Goal: Task Accomplishment & Management: Manage account settings

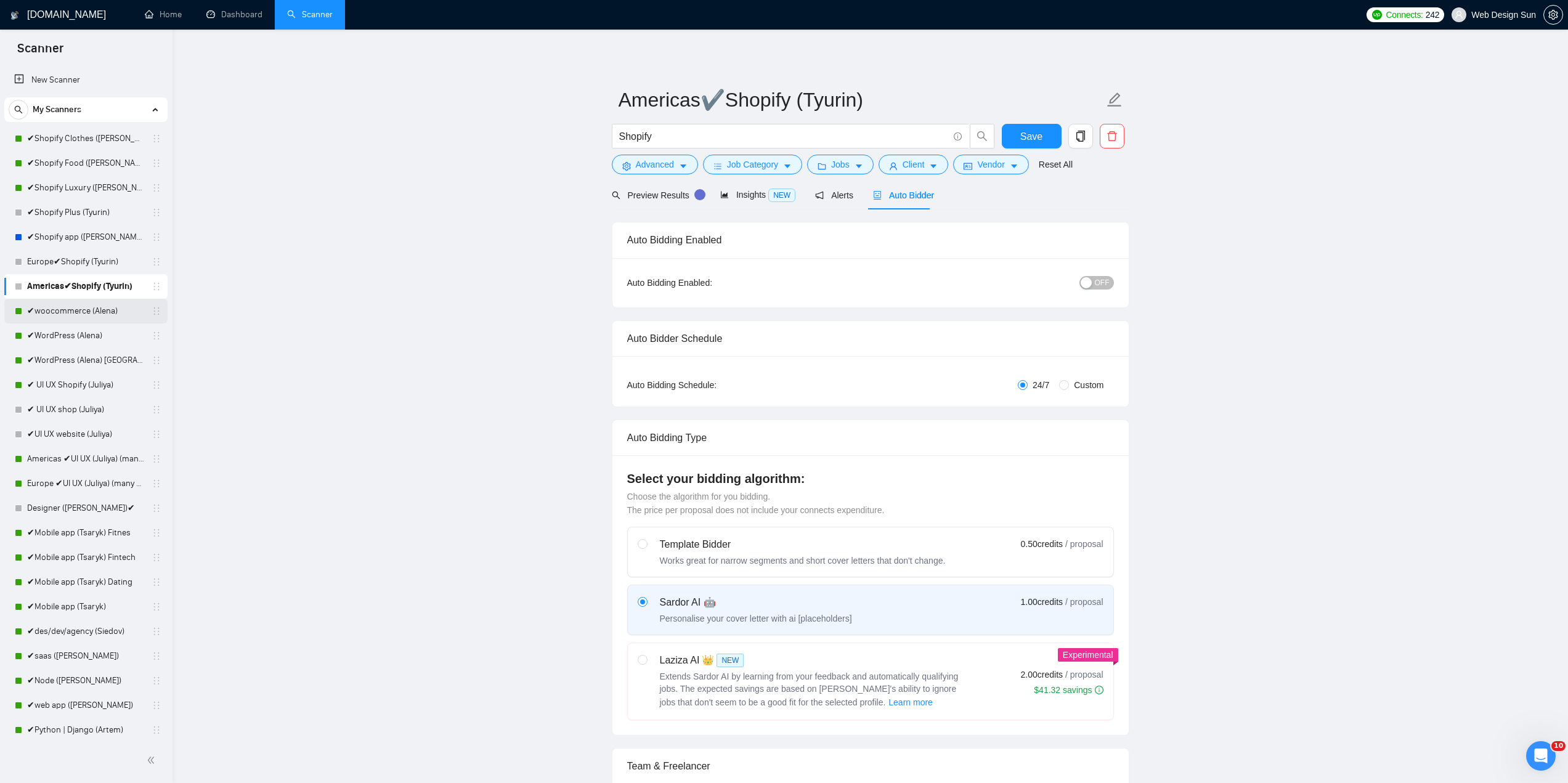
drag, startPoint x: 69, startPoint y: 305, endPoint x: 79, endPoint y: 309, distance: 10.8
click at [69, 305] on link "✔woocommerce (Alena)" at bounding box center [85, 311] width 117 height 25
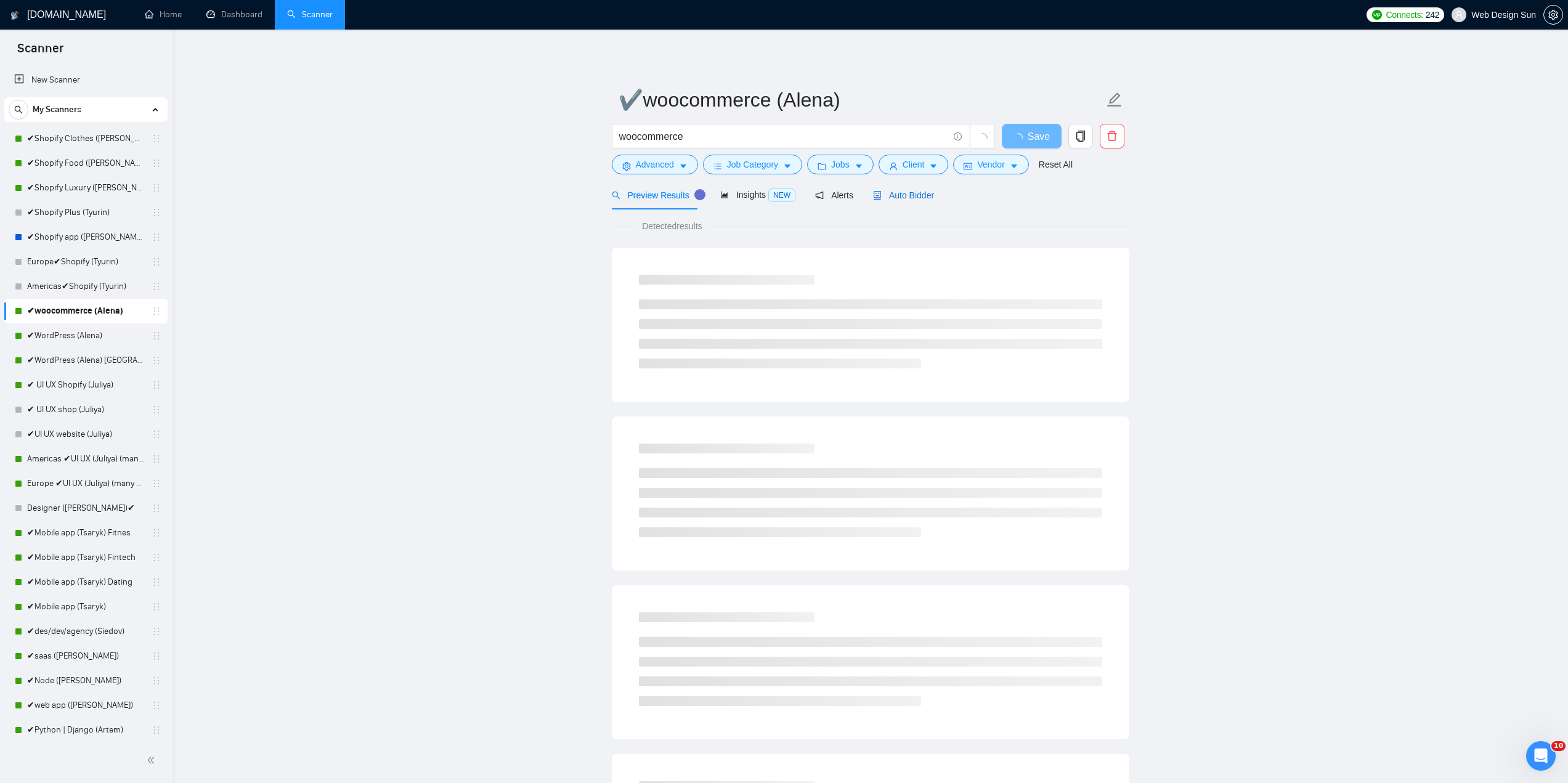
click at [922, 192] on span "Auto Bidder" at bounding box center [903, 195] width 61 height 10
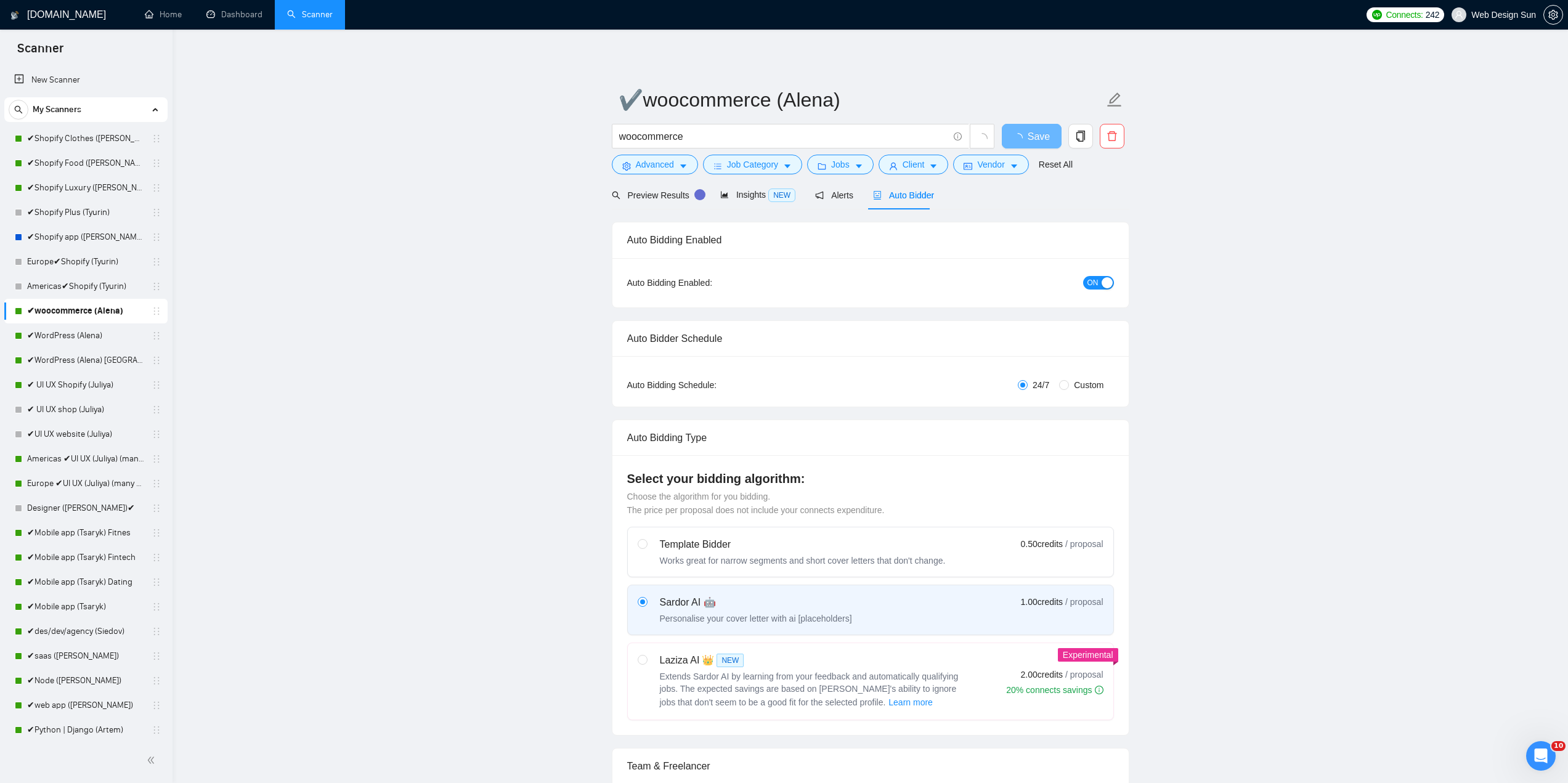
radio input "false"
radio input "true"
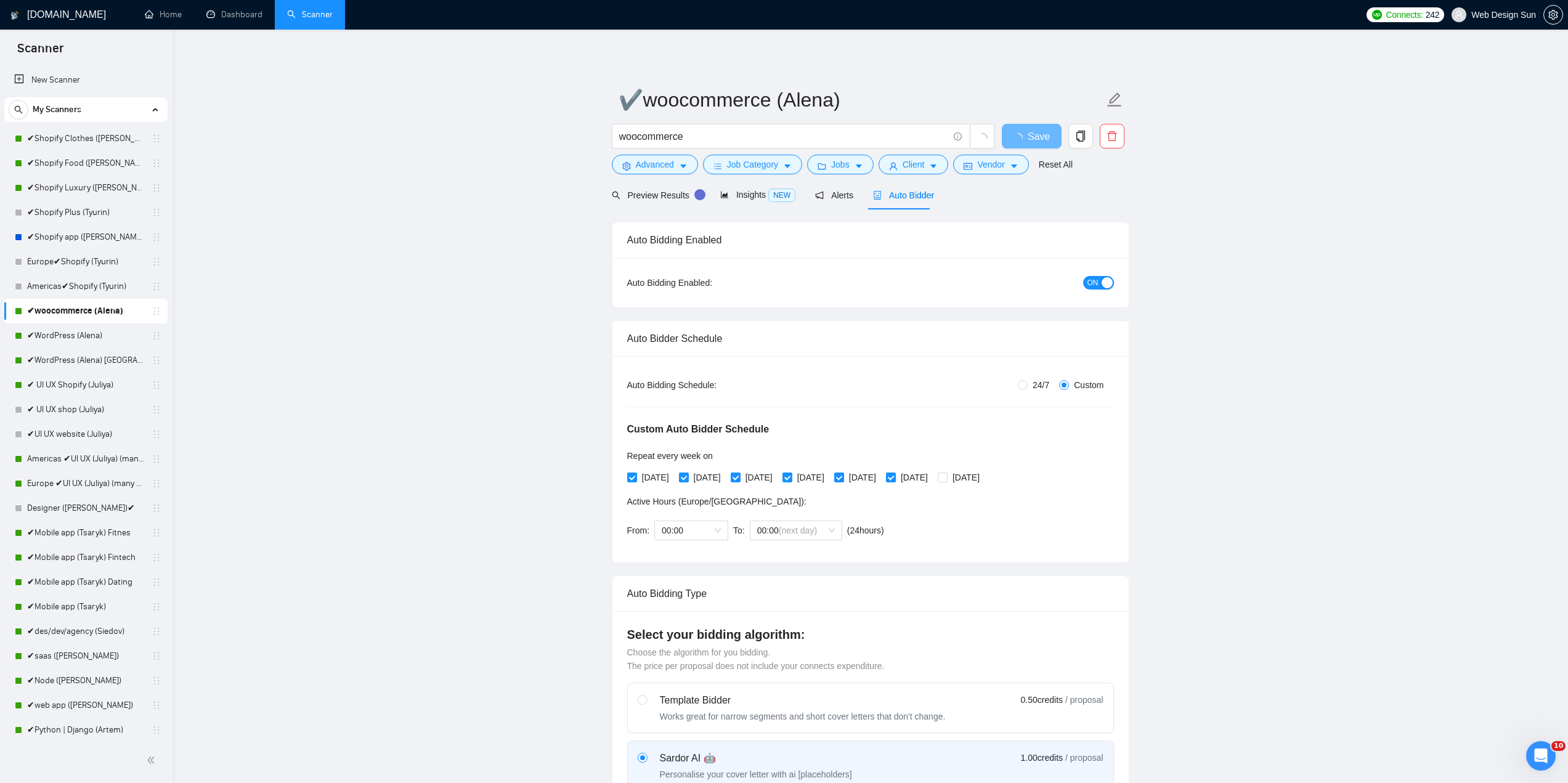
click at [1092, 276] on span "ON" at bounding box center [1093, 283] width 11 height 14
click at [1034, 134] on span "Save" at bounding box center [1031, 136] width 22 height 15
click at [65, 336] on link "✔WordPress (Alena)" at bounding box center [85, 336] width 117 height 25
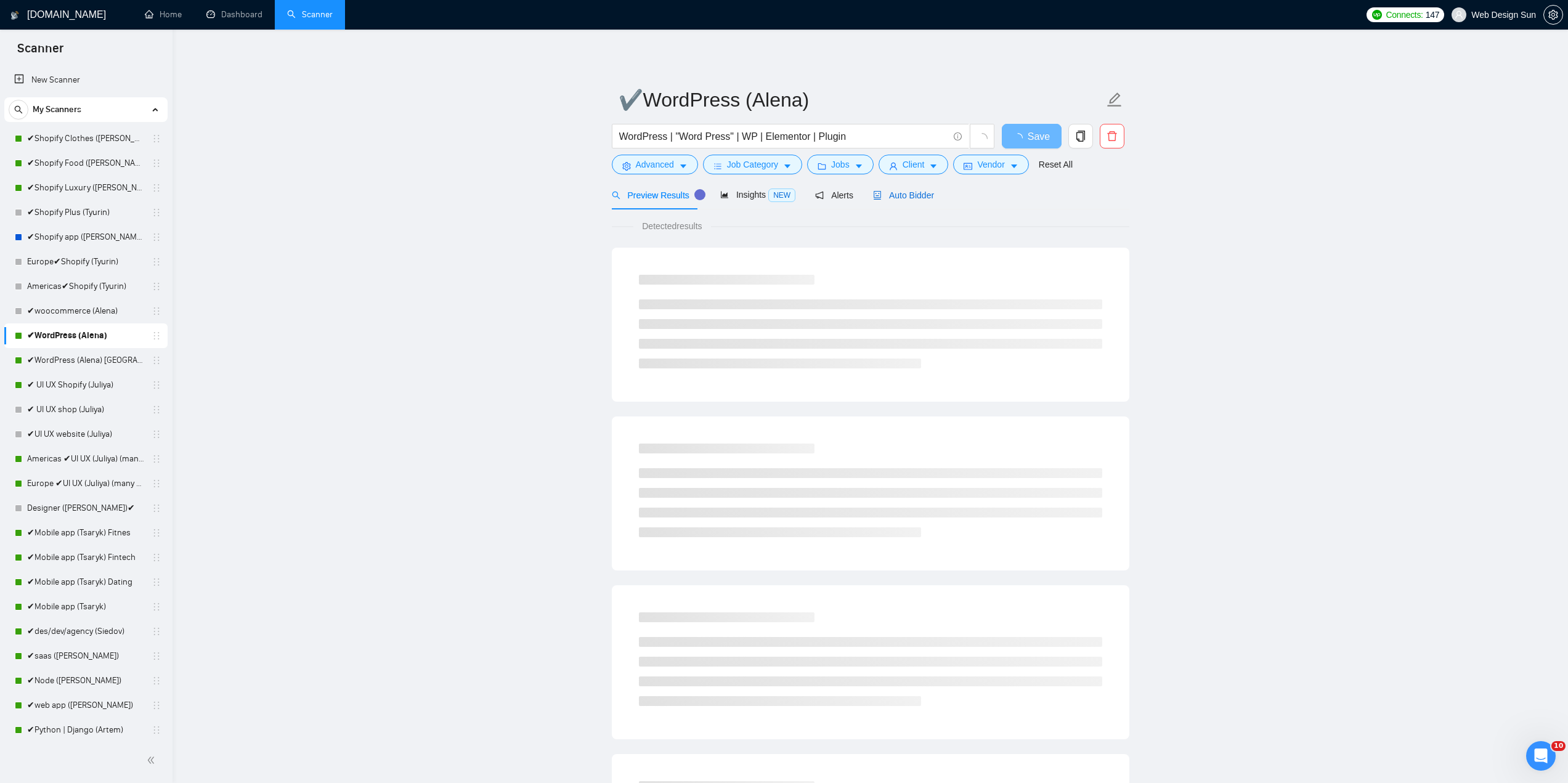
click at [904, 190] on span "Auto Bidder" at bounding box center [903, 195] width 61 height 10
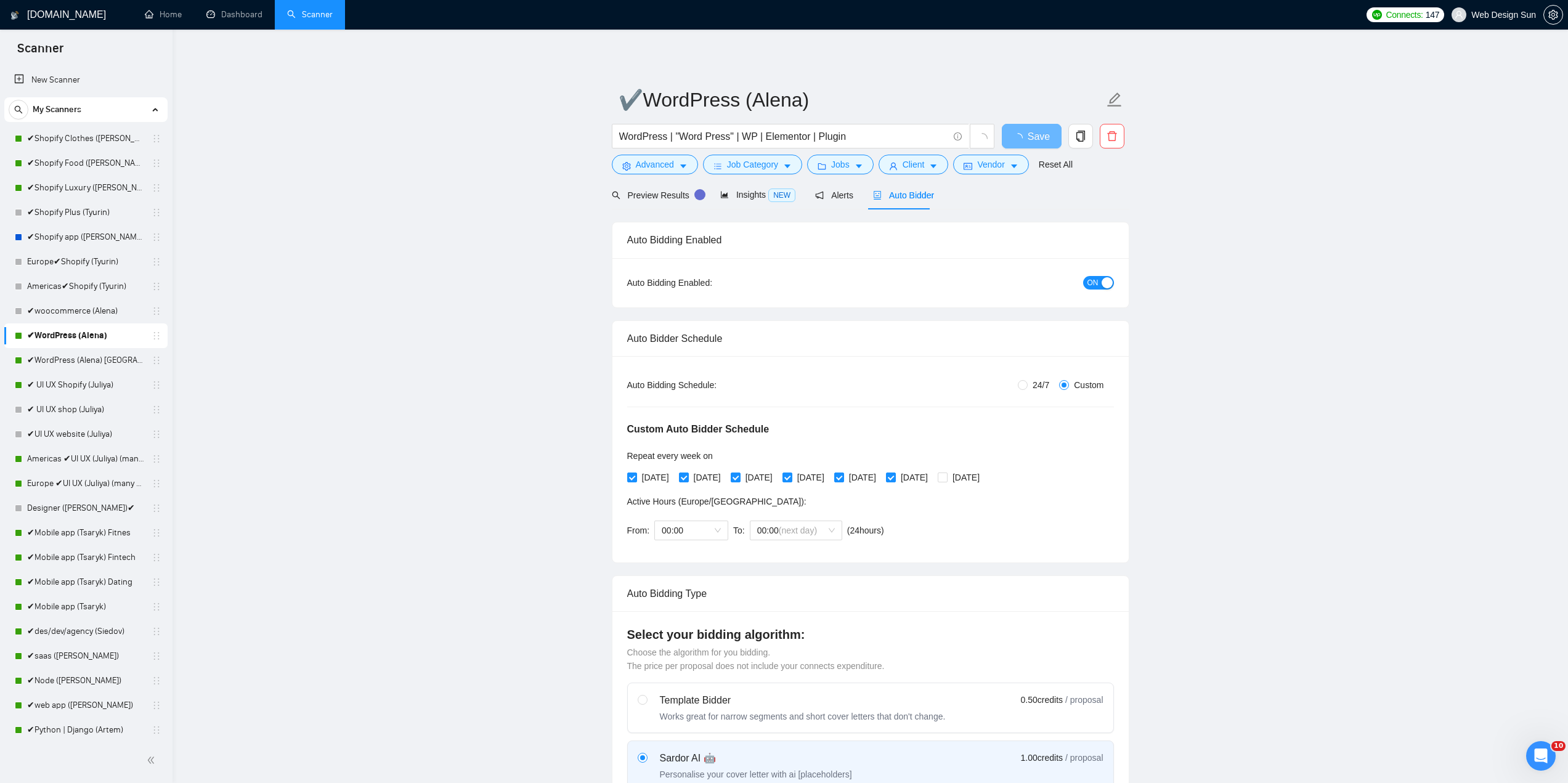
click at [1102, 282] on div "button" at bounding box center [1107, 283] width 11 height 11
click at [1033, 134] on span "Save" at bounding box center [1031, 136] width 22 height 15
click at [105, 360] on link "✔WordPress (Alena) [GEOGRAPHIC_DATA]" at bounding box center [85, 360] width 117 height 25
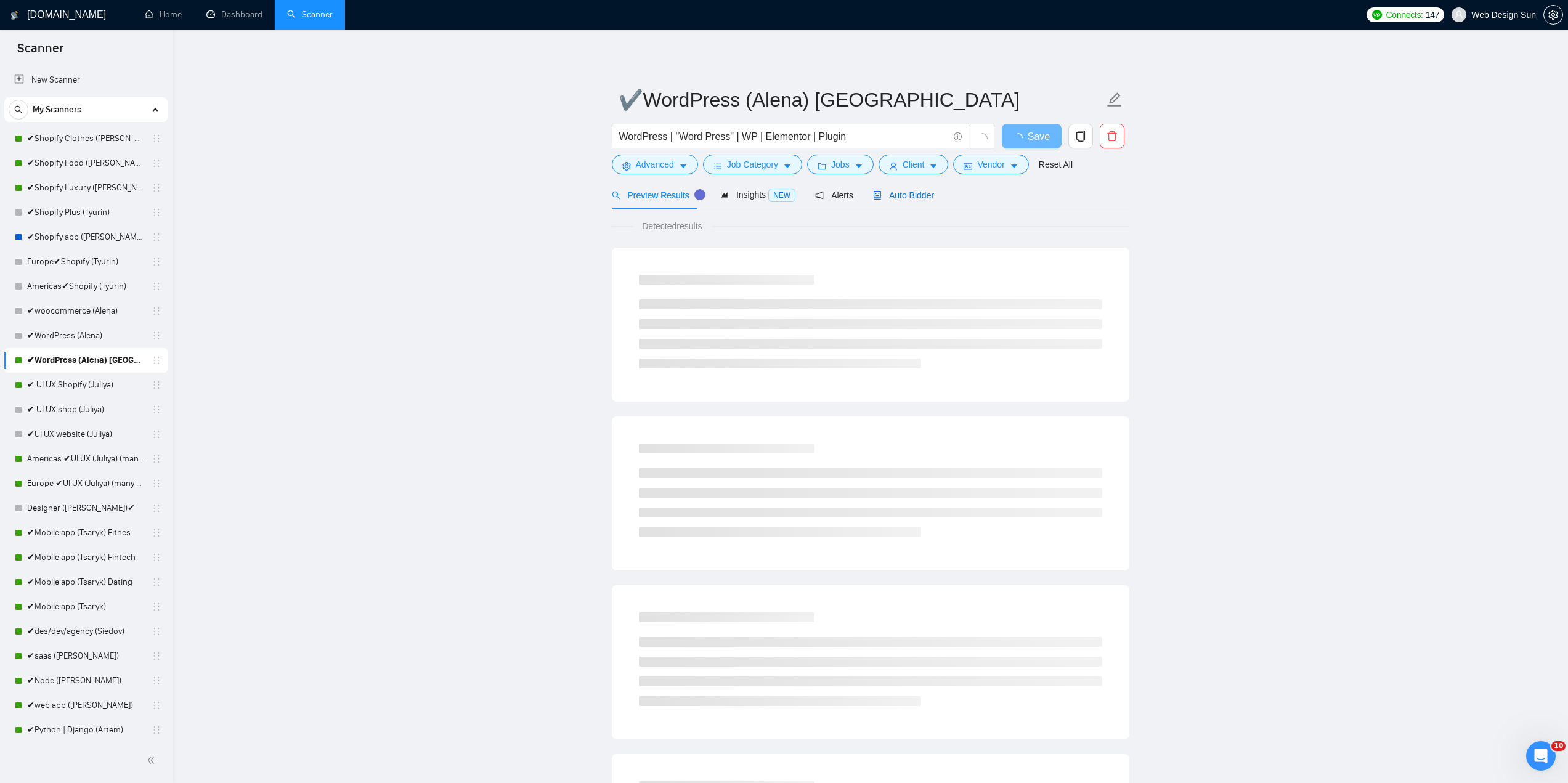
click at [910, 193] on span "Auto Bidder" at bounding box center [903, 195] width 61 height 10
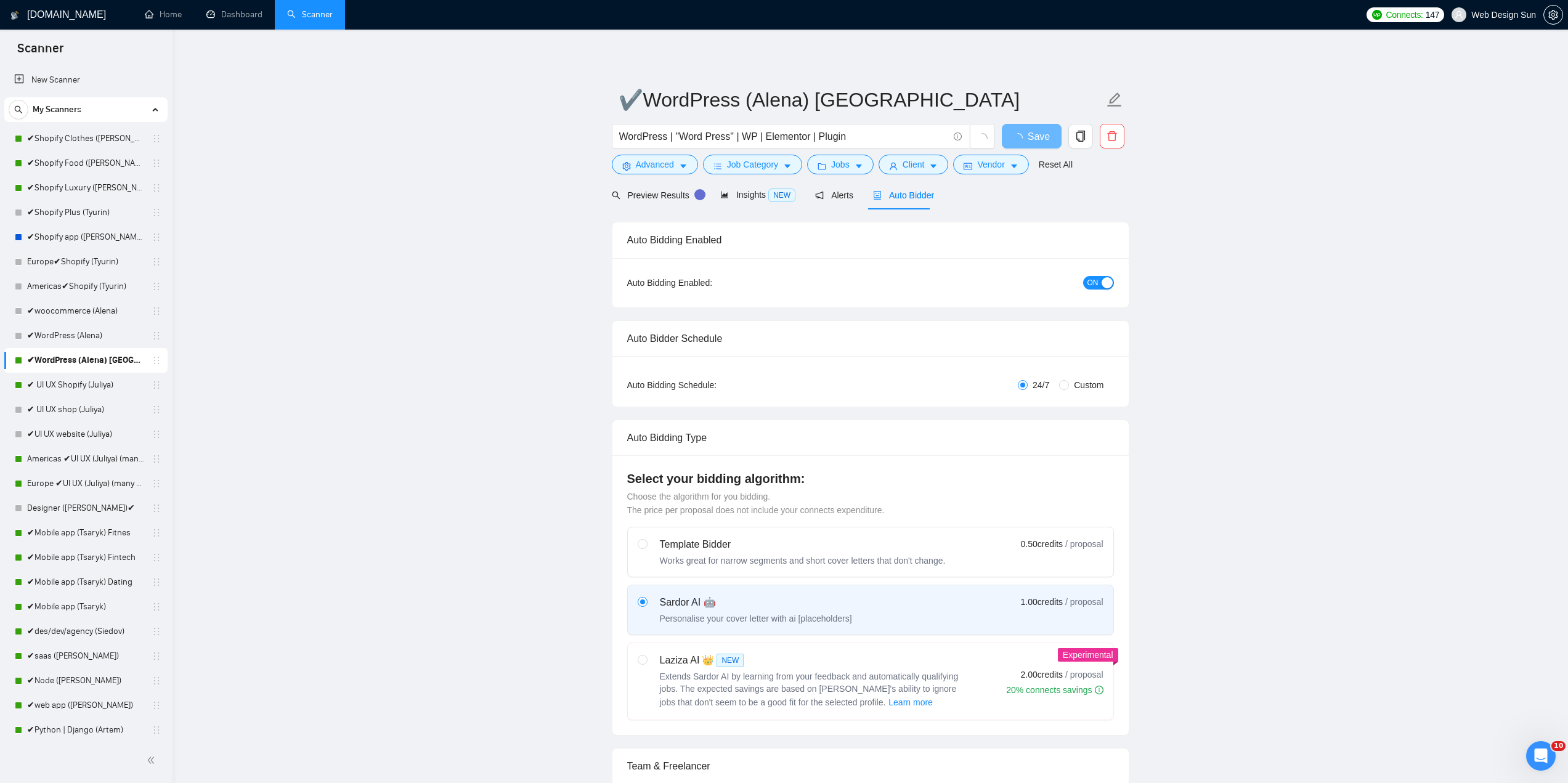
click at [1100, 277] on button "ON" at bounding box center [1098, 283] width 31 height 14
click at [1035, 138] on span "Save" at bounding box center [1031, 136] width 22 height 15
click at [85, 383] on link "✔ UI UX Shopify (Juliya)" at bounding box center [85, 385] width 117 height 25
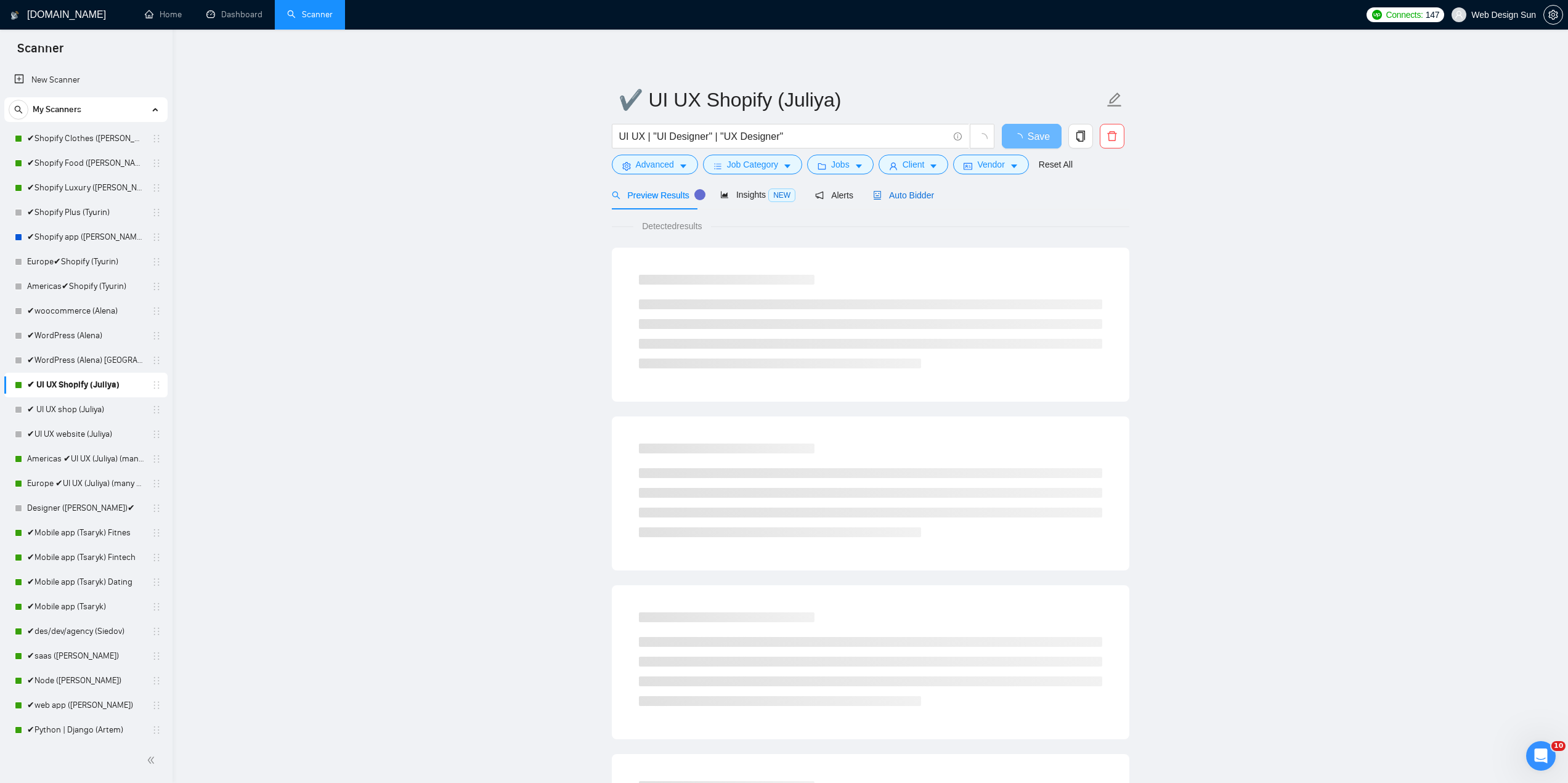
click at [906, 192] on span "Auto Bidder" at bounding box center [903, 195] width 61 height 10
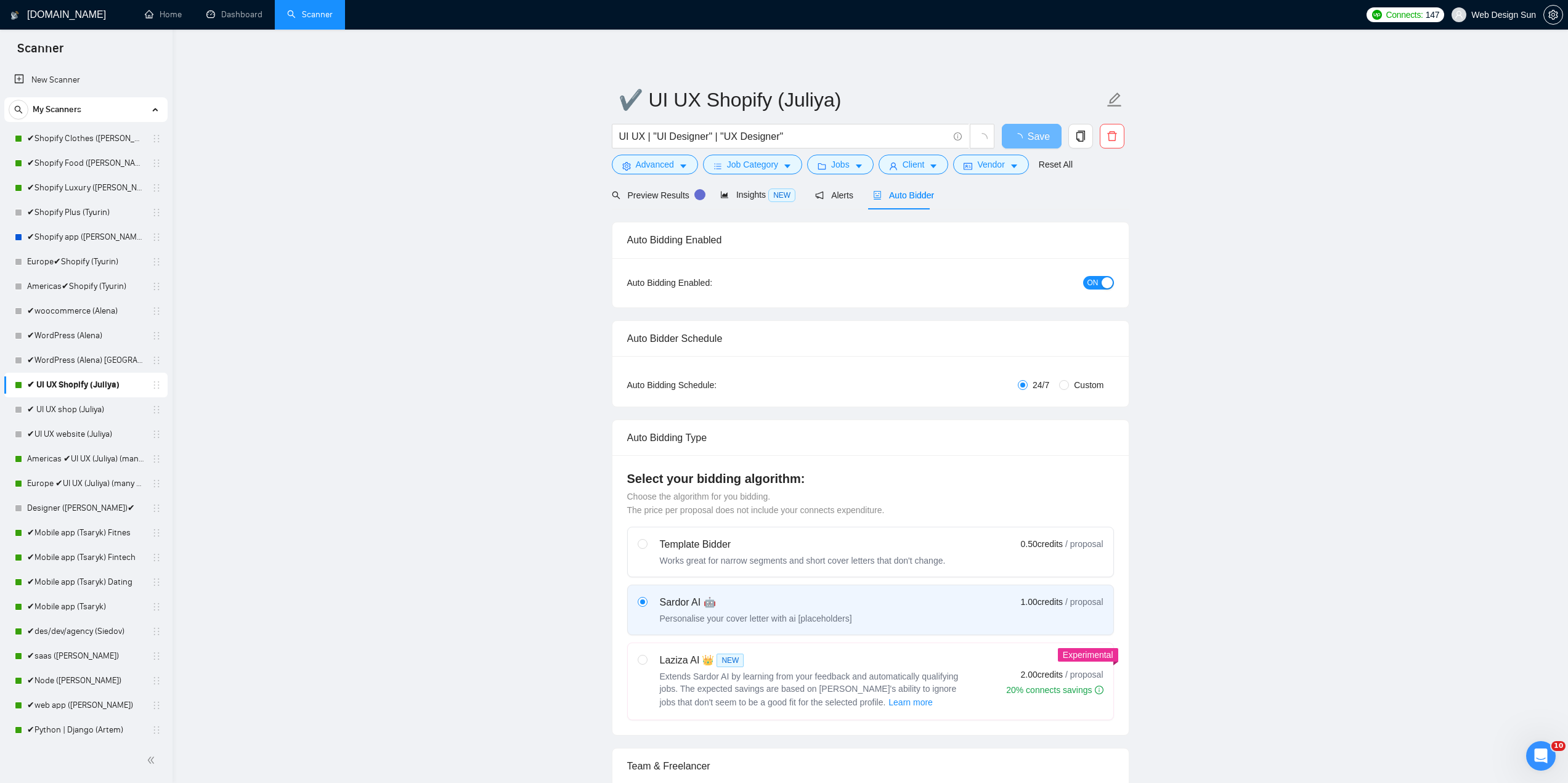
click at [1094, 283] on span "ON" at bounding box center [1093, 283] width 11 height 14
click at [1030, 133] on span "Save" at bounding box center [1031, 136] width 22 height 15
click at [57, 460] on link "Americas ✔UI UX (Juliya) (many posts)" at bounding box center [85, 459] width 117 height 25
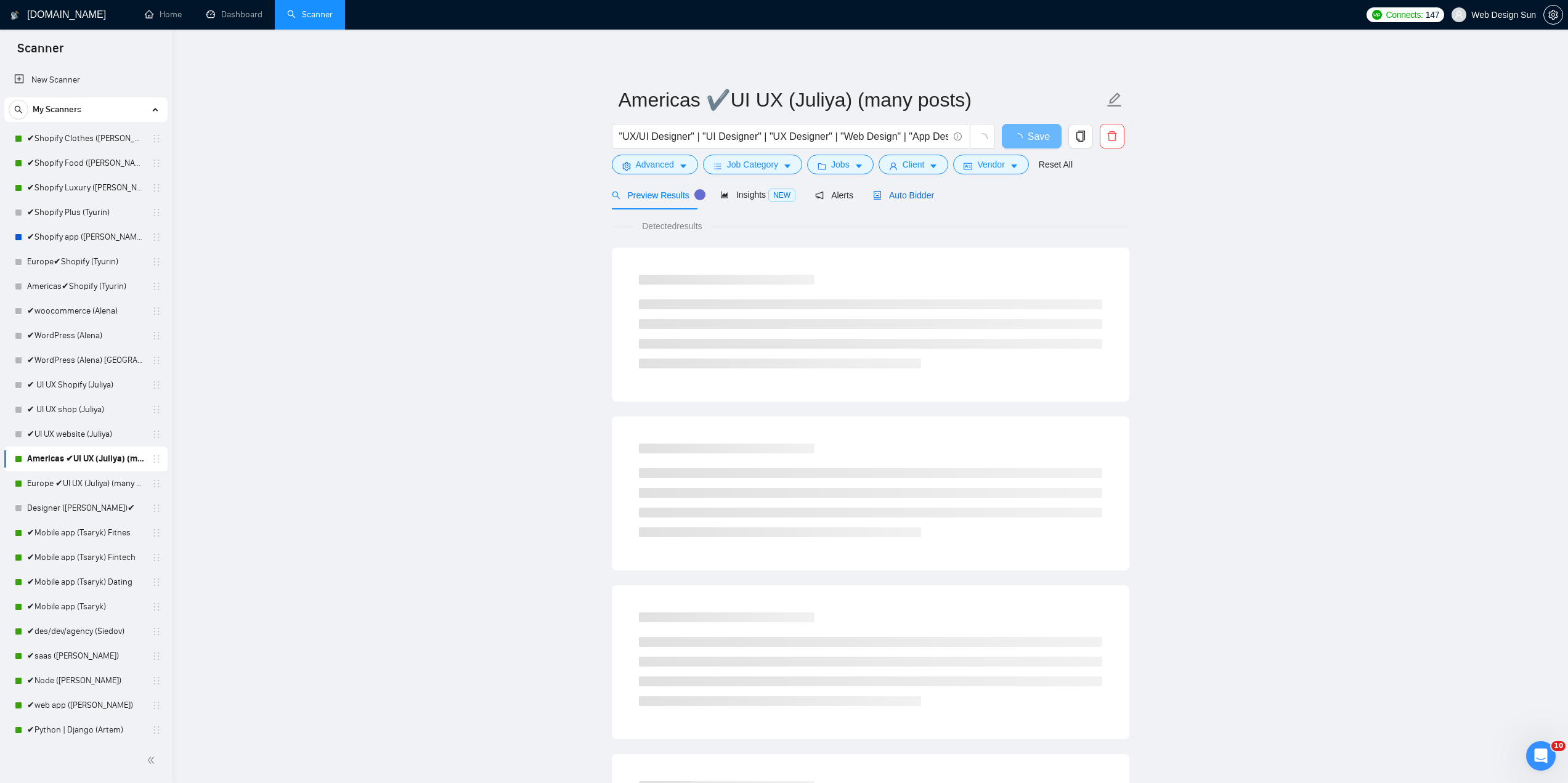
click at [903, 192] on span "Auto Bidder" at bounding box center [903, 195] width 61 height 10
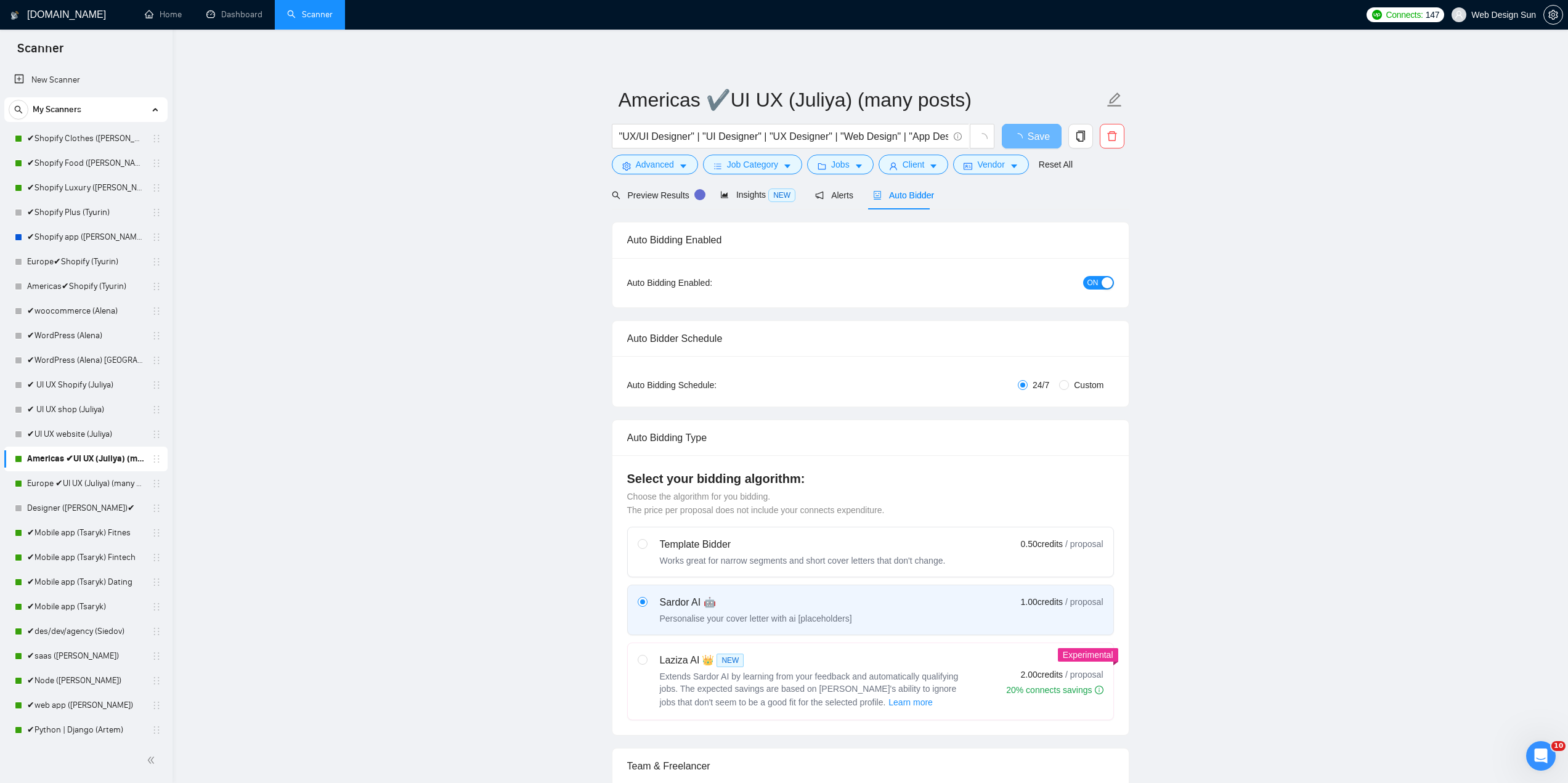
click at [1091, 276] on span "ON" at bounding box center [1093, 283] width 11 height 14
click at [1036, 139] on span "Save" at bounding box center [1031, 136] width 22 height 15
click at [69, 489] on link "Europe ✔UI UX (Juliya) (many posts)" at bounding box center [85, 484] width 117 height 25
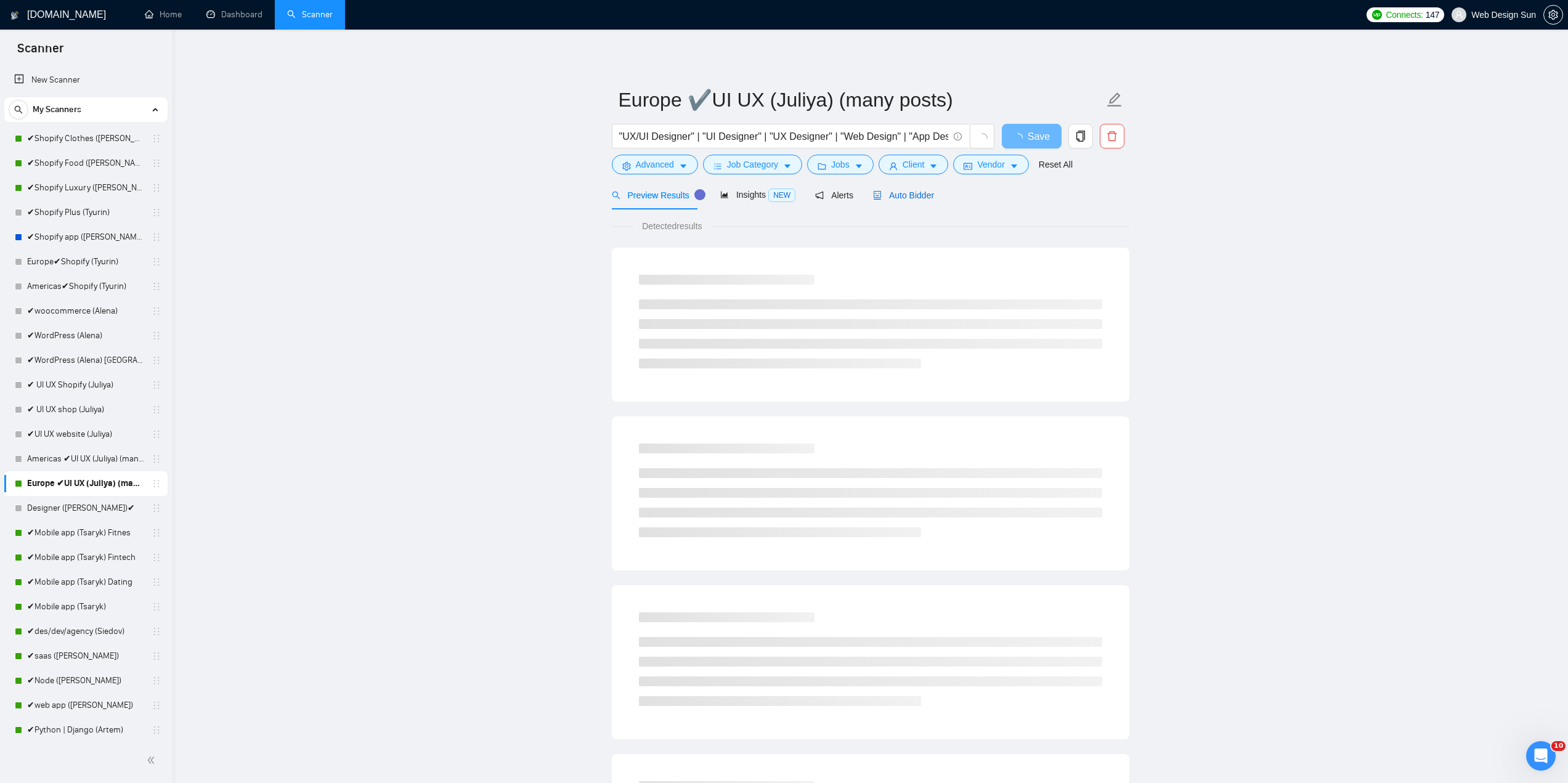
click at [890, 195] on span "Auto Bidder" at bounding box center [903, 195] width 61 height 10
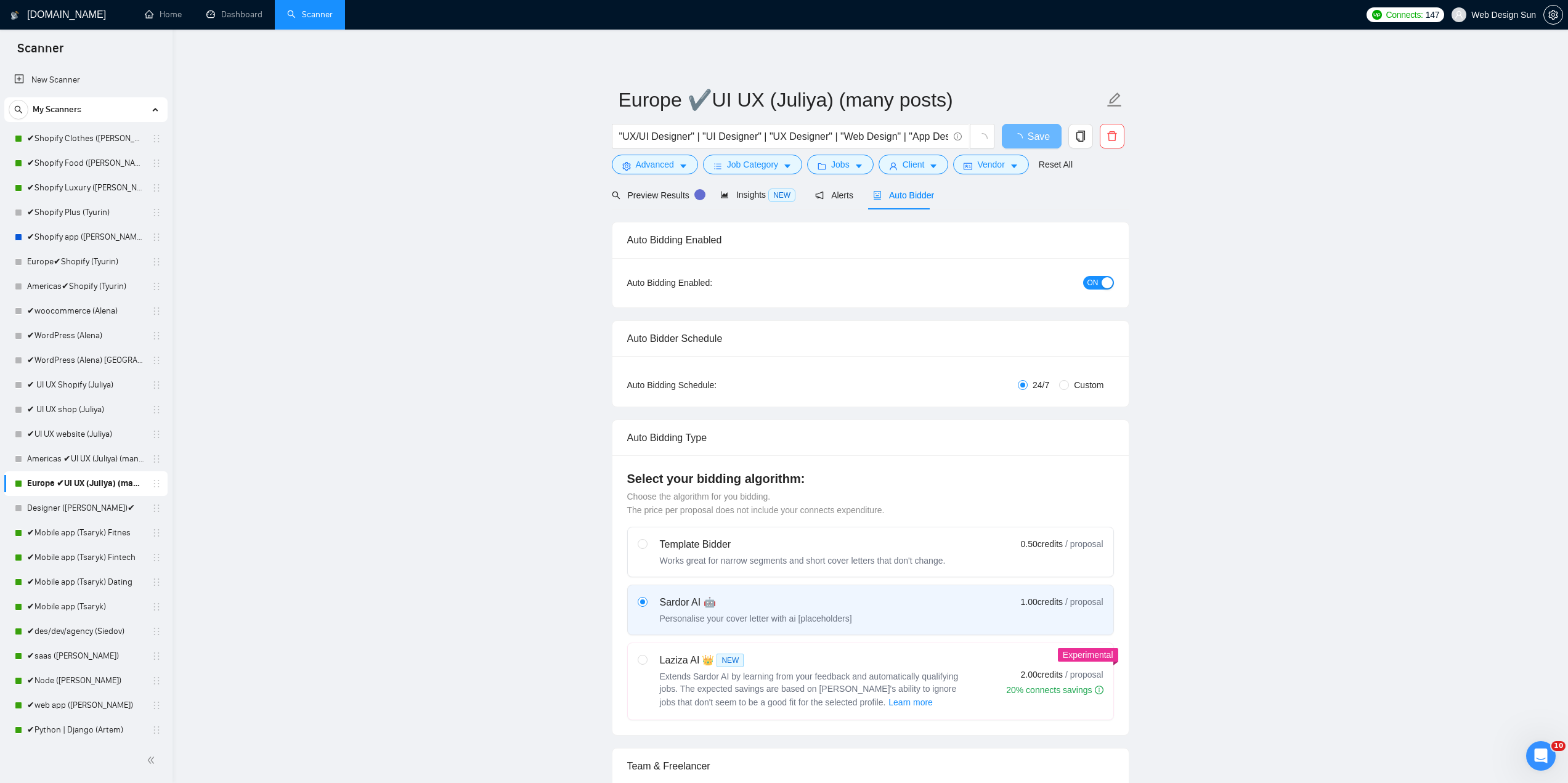
click at [1099, 284] on button "ON" at bounding box center [1098, 283] width 31 height 14
click at [1027, 143] on span "Save" at bounding box center [1031, 136] width 22 height 15
click at [87, 534] on link "✔Mobile app (Tsaryk) Fitnes" at bounding box center [85, 533] width 117 height 25
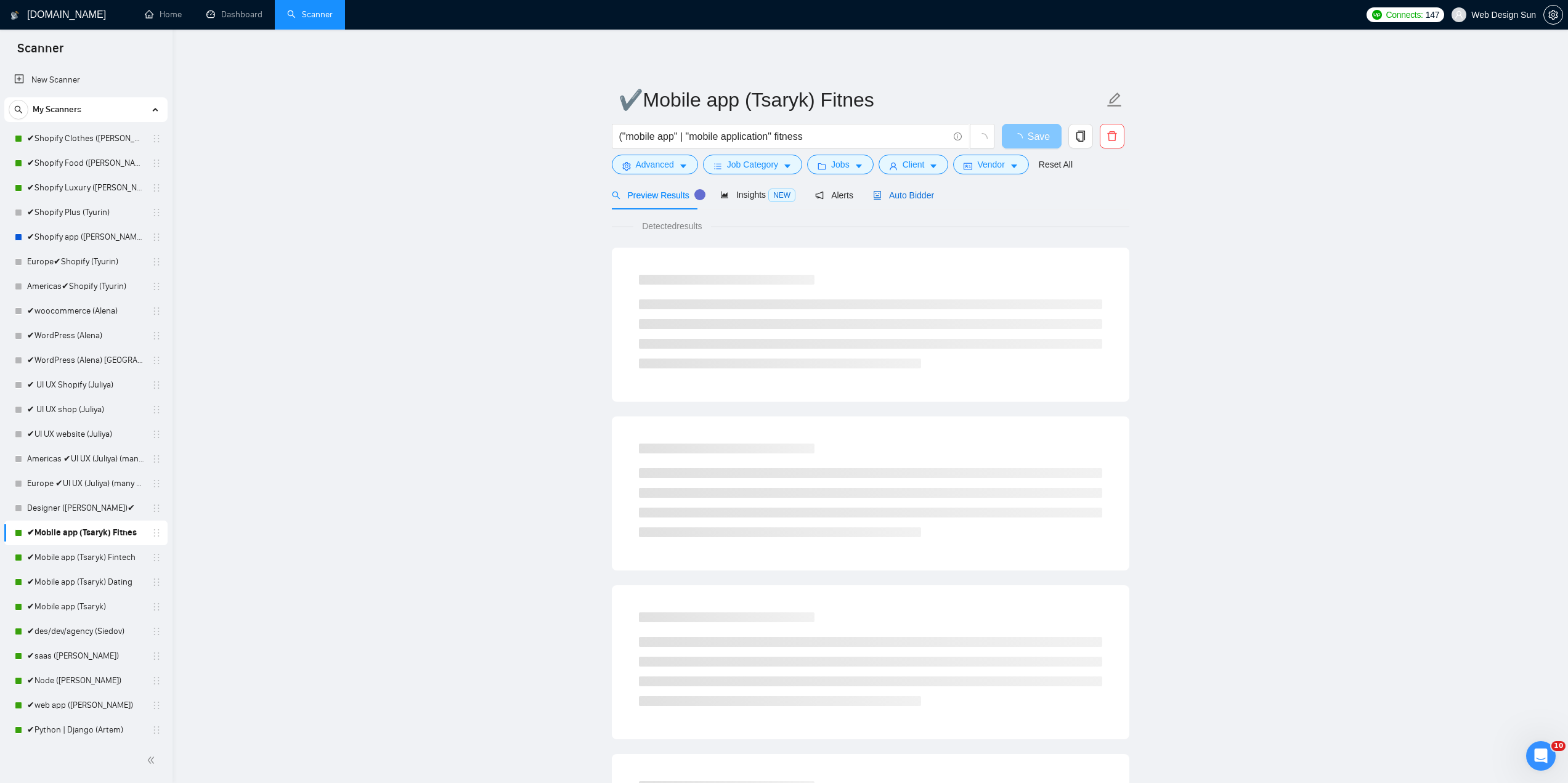
click at [908, 192] on span "Auto Bidder" at bounding box center [903, 195] width 61 height 10
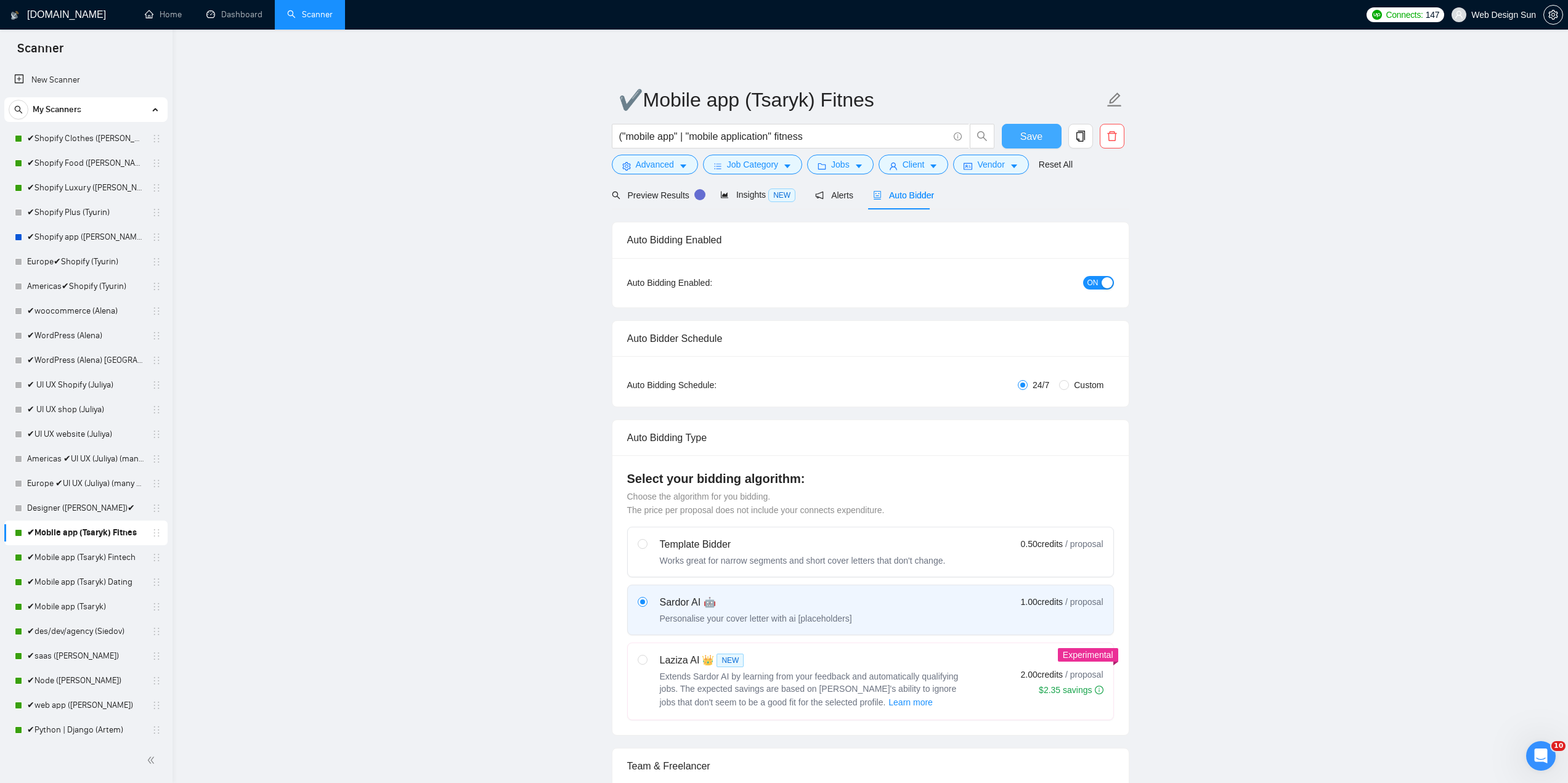
click at [1097, 279] on span "ON" at bounding box center [1093, 283] width 11 height 14
click at [1027, 138] on span "Save" at bounding box center [1031, 136] width 22 height 15
click at [1091, 285] on div "button" at bounding box center [1086, 283] width 11 height 11
click at [1027, 134] on span "Save" at bounding box center [1031, 136] width 22 height 15
click at [97, 611] on link "✔Mobile app (Tsaryk)" at bounding box center [85, 607] width 117 height 25
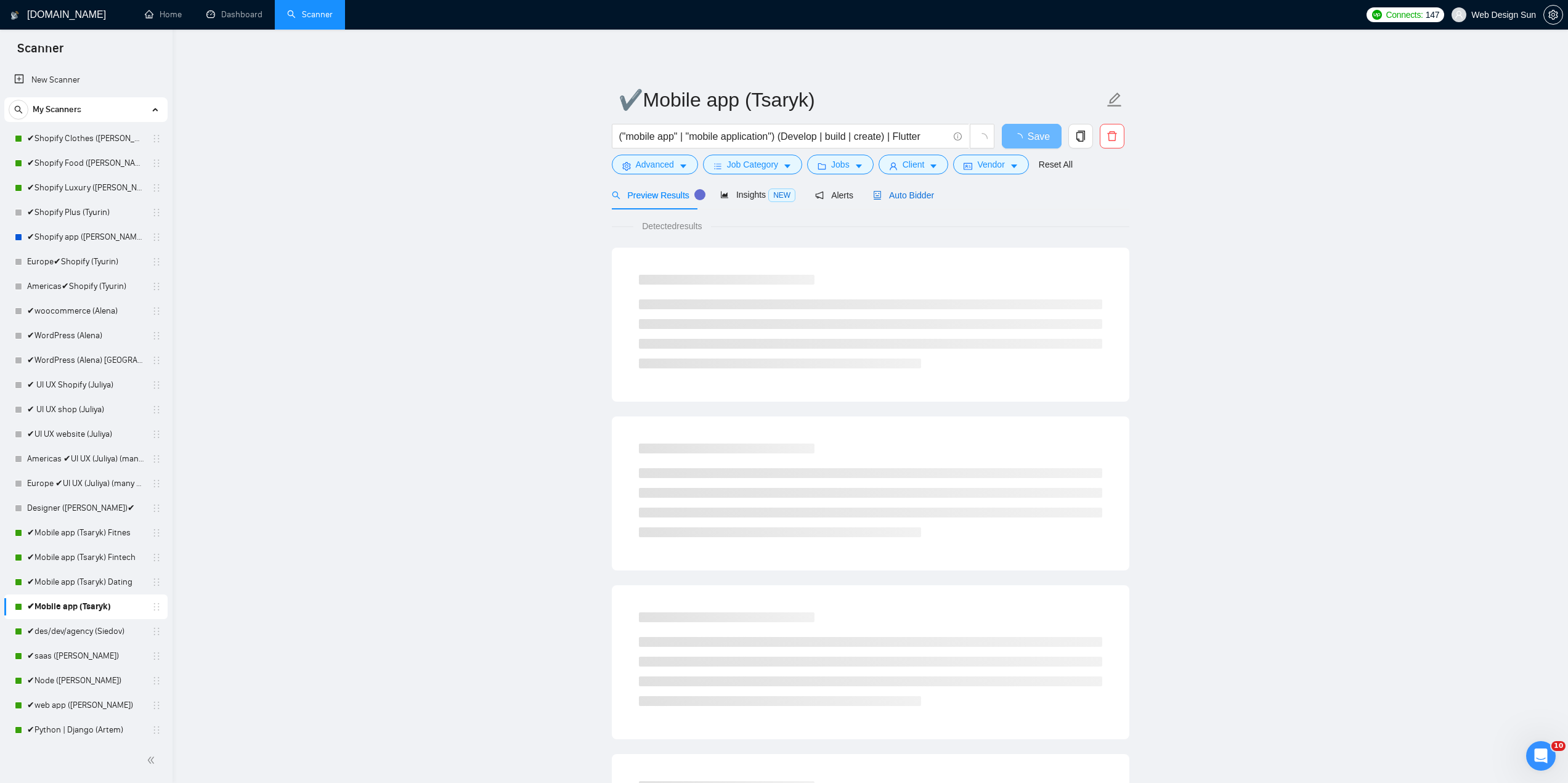
click at [903, 199] on span "Auto Bidder" at bounding box center [903, 195] width 61 height 10
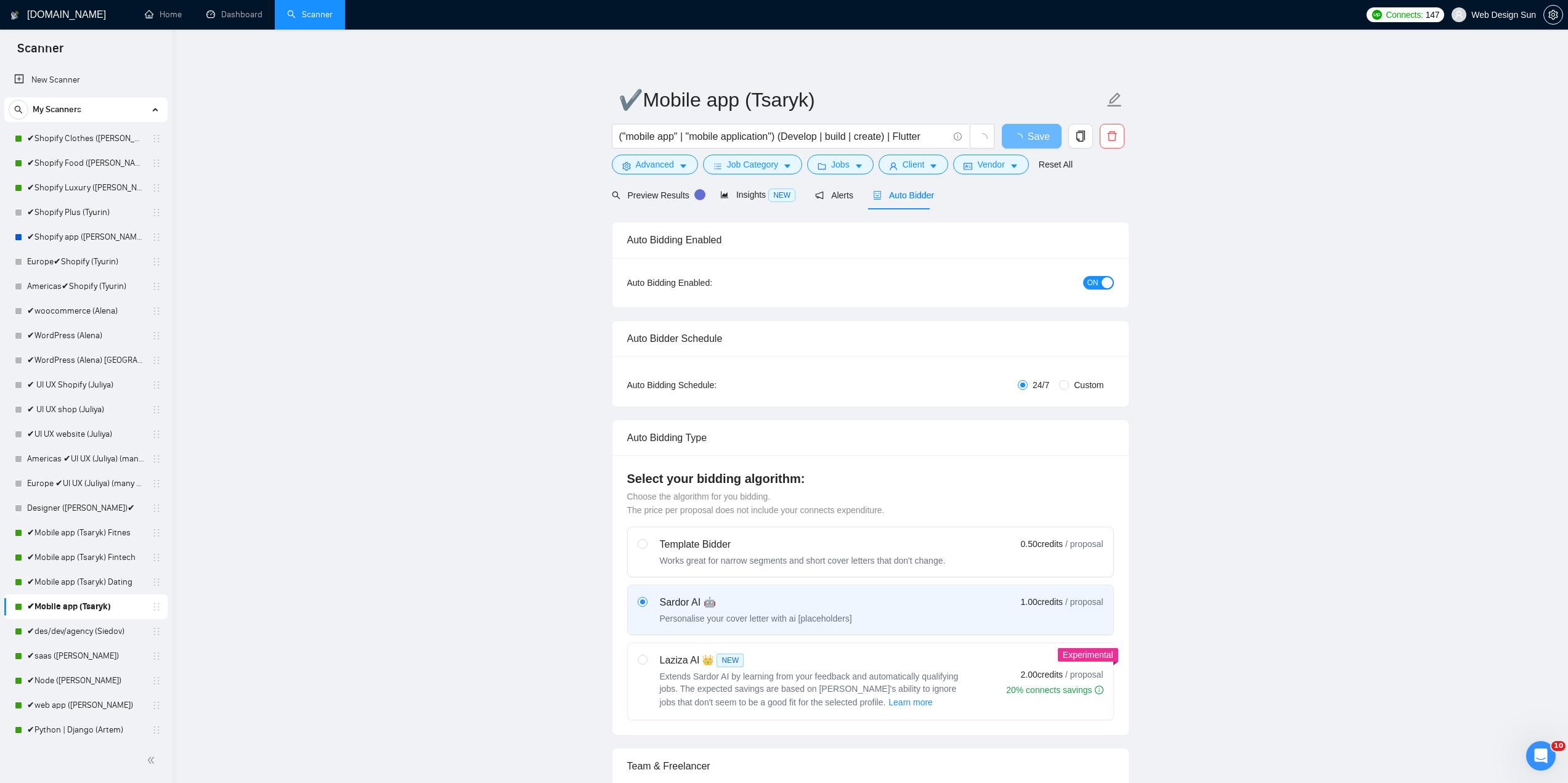
click at [1101, 279] on div "button" at bounding box center [1107, 283] width 11 height 11
click at [1082, 383] on span "Custom" at bounding box center [1088, 385] width 39 height 14
click at [1069, 383] on input "Custom" at bounding box center [1064, 385] width 10 height 10
radio input "true"
radio input "false"
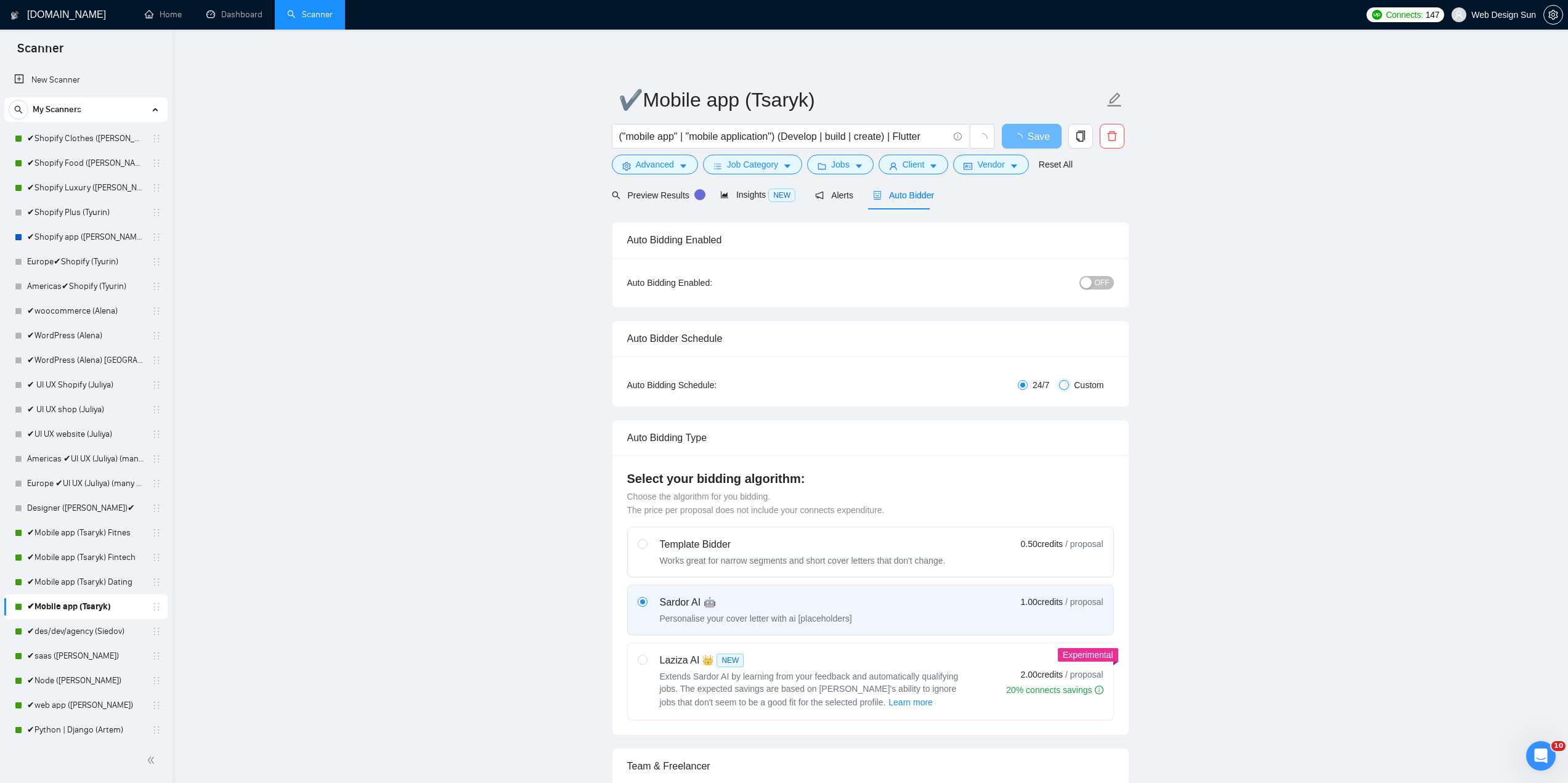
checkbox input "true"
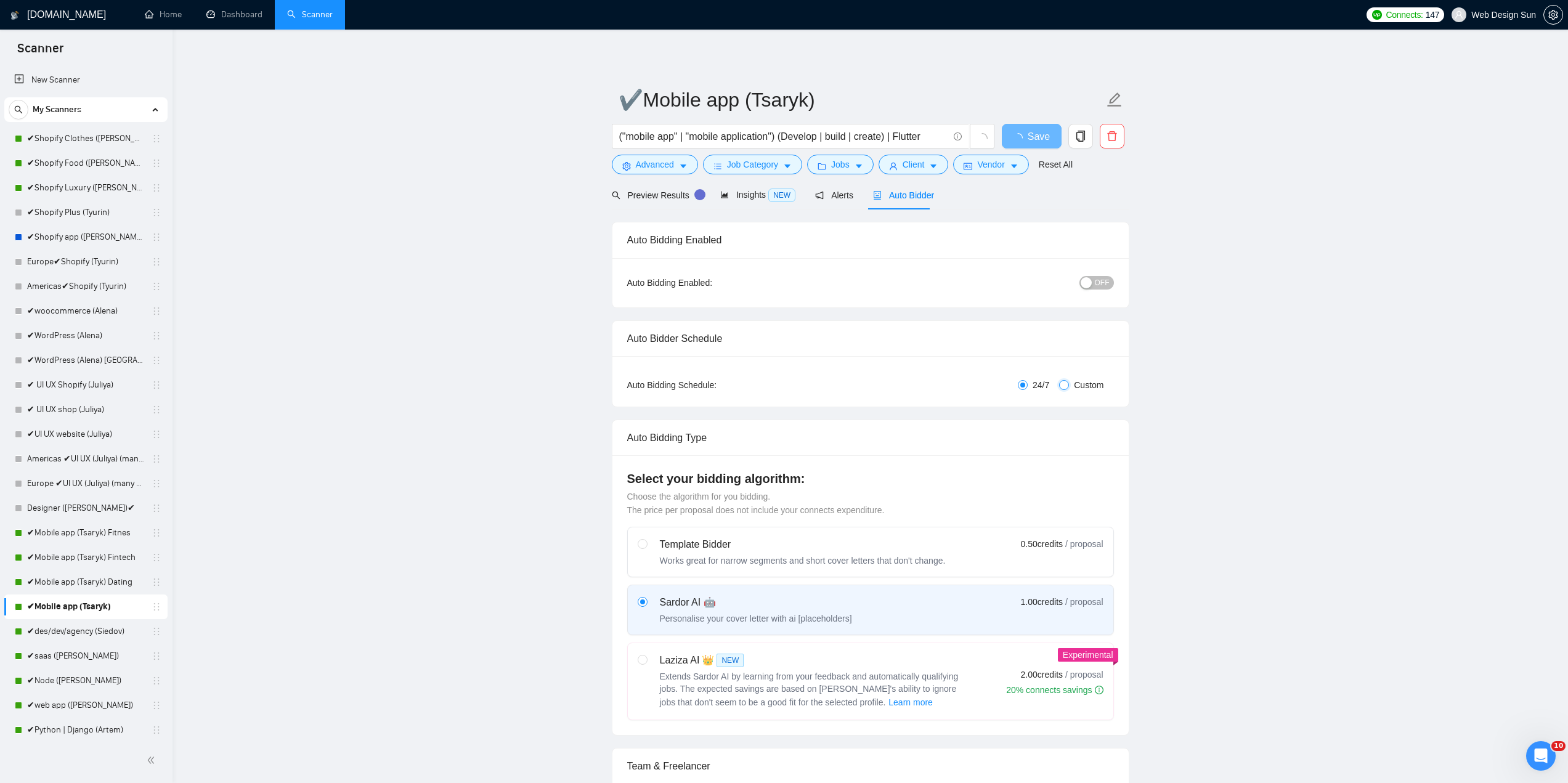
checkbox input "true"
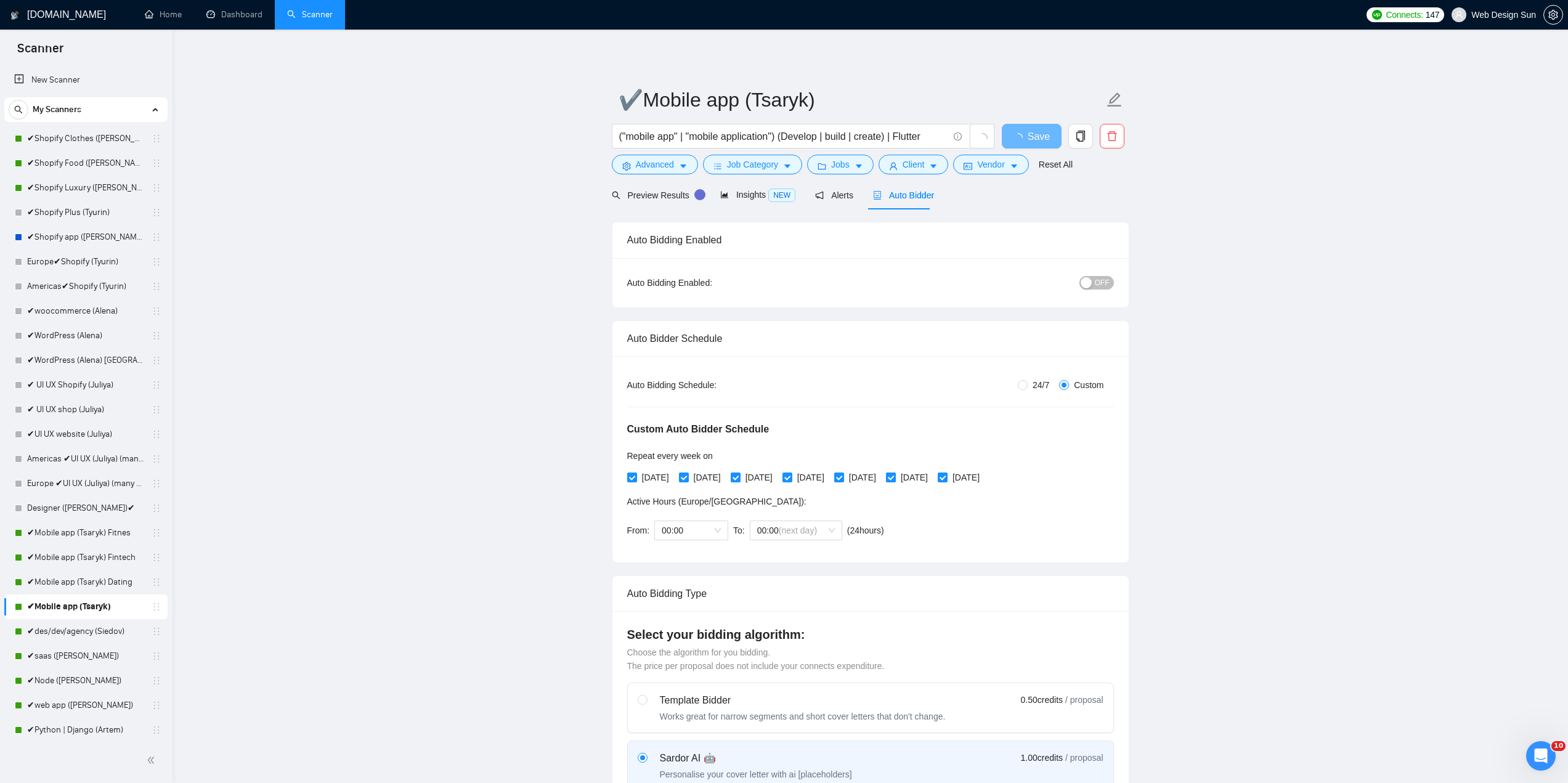
click at [931, 484] on div "[DATE] [DATE] [DATE] [DATE] [DATE] [DATE] [DATE]" at bounding box center [806, 477] width 358 height 20
click at [933, 473] on span "[DATE]" at bounding box center [914, 477] width 37 height 14
click at [894, 473] on input "[DATE]" at bounding box center [890, 477] width 8 height 8
checkbox input "false"
click at [946, 477] on input "[DATE]" at bounding box center [941, 477] width 8 height 8
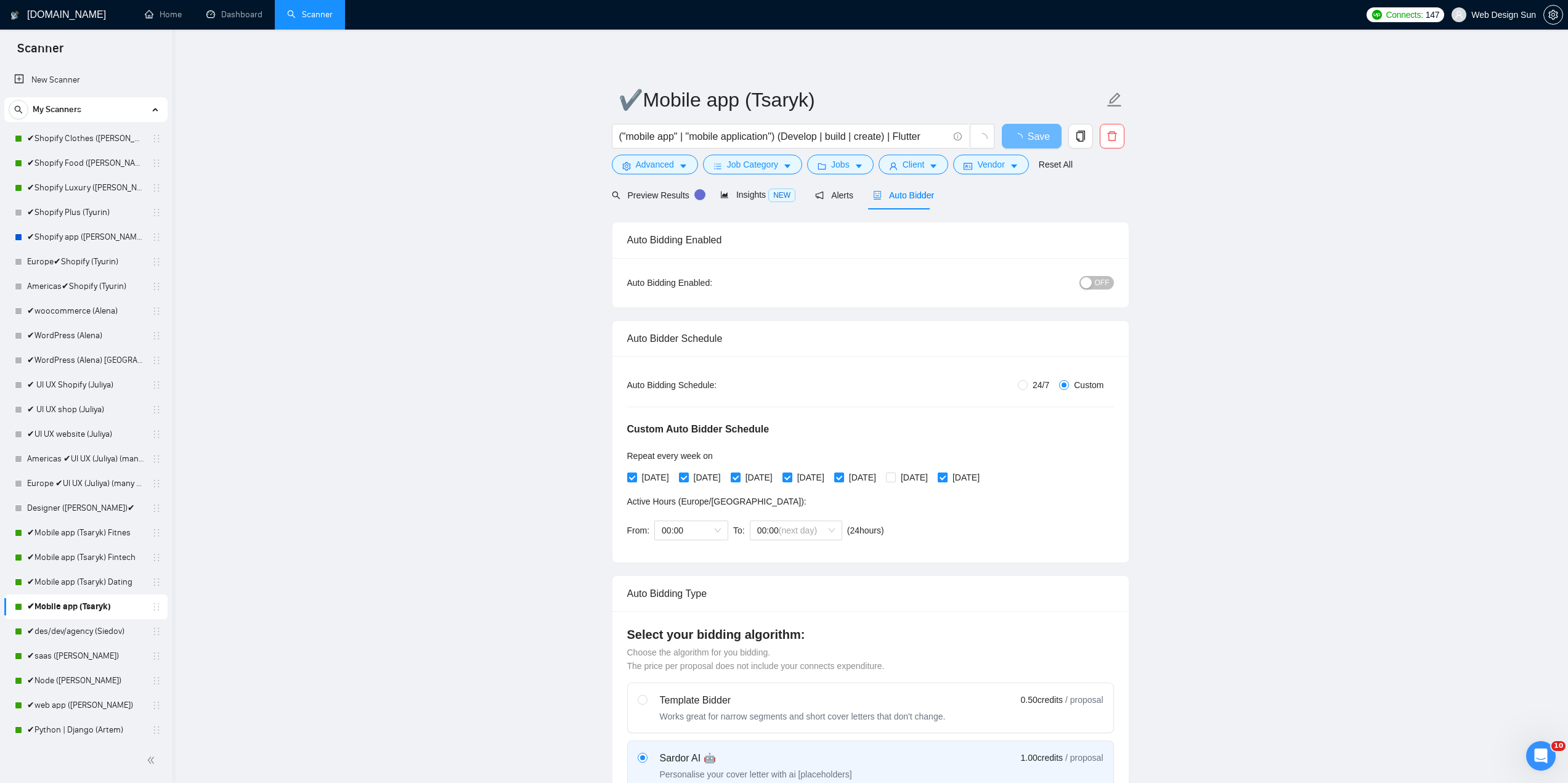
checkbox input "false"
click at [1040, 135] on span "Save" at bounding box center [1031, 136] width 22 height 15
click at [92, 628] on link "✔des/dev/agency (Siedov)" at bounding box center [85, 631] width 117 height 25
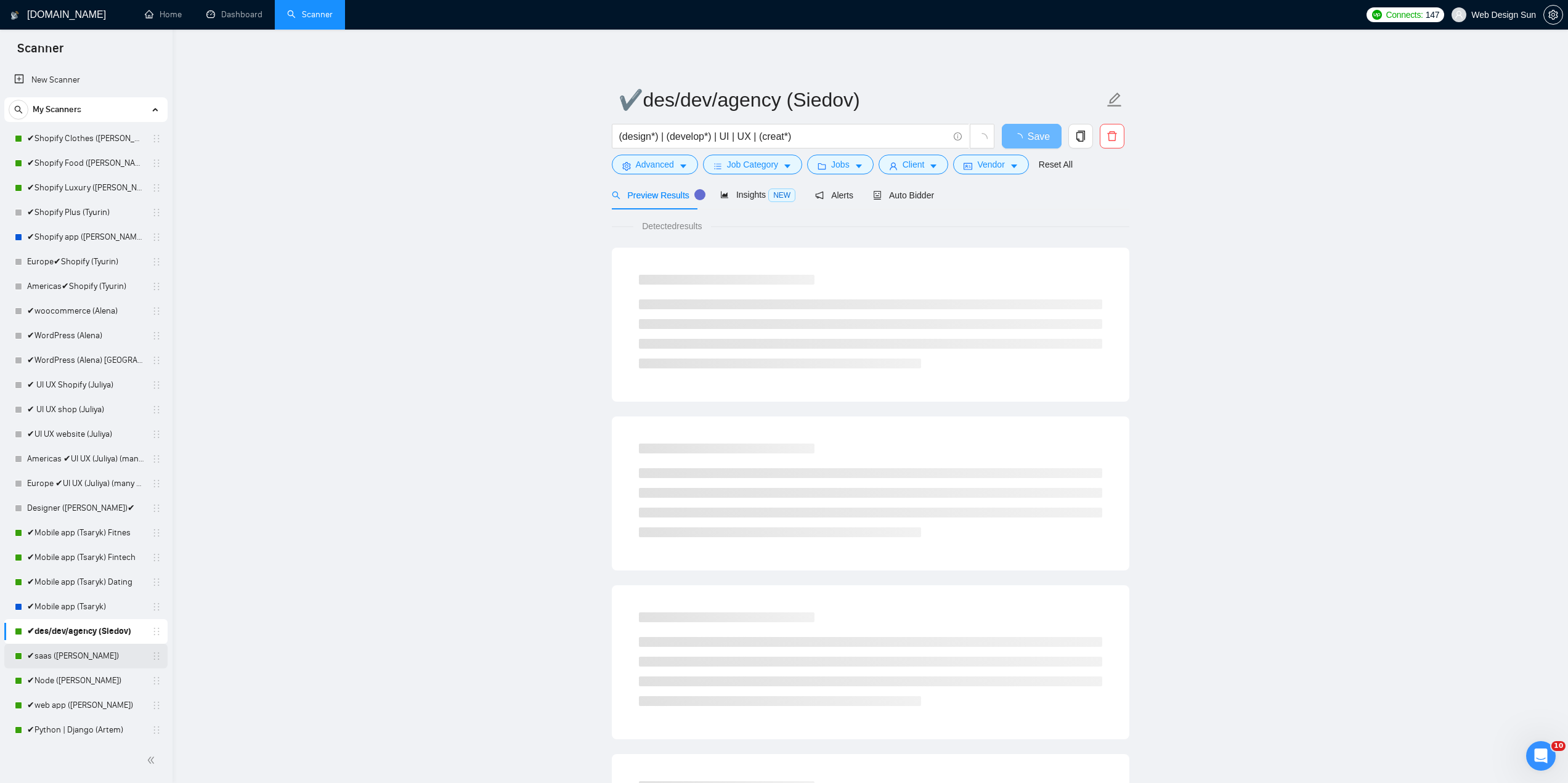
click at [48, 660] on link "✔saas ([PERSON_NAME])" at bounding box center [85, 656] width 117 height 25
drag, startPoint x: 900, startPoint y: 194, endPoint x: 920, endPoint y: 212, distance: 26.9
click at [900, 195] on span "Auto Bidder" at bounding box center [903, 195] width 61 height 10
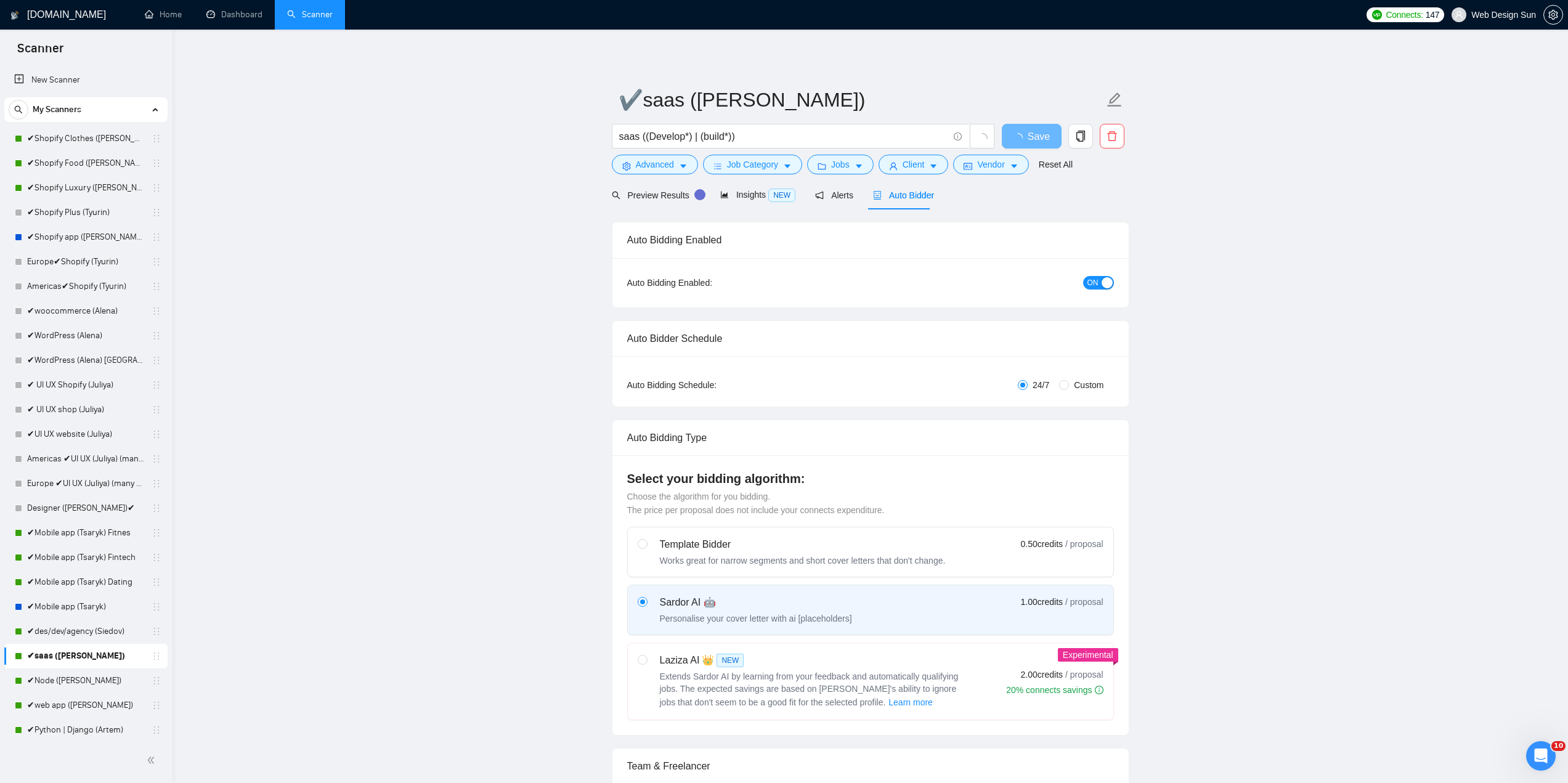
click at [1097, 279] on span "ON" at bounding box center [1093, 283] width 11 height 14
click at [1063, 386] on input "Custom" at bounding box center [1064, 385] width 10 height 10
radio input "true"
radio input "false"
checkbox input "true"
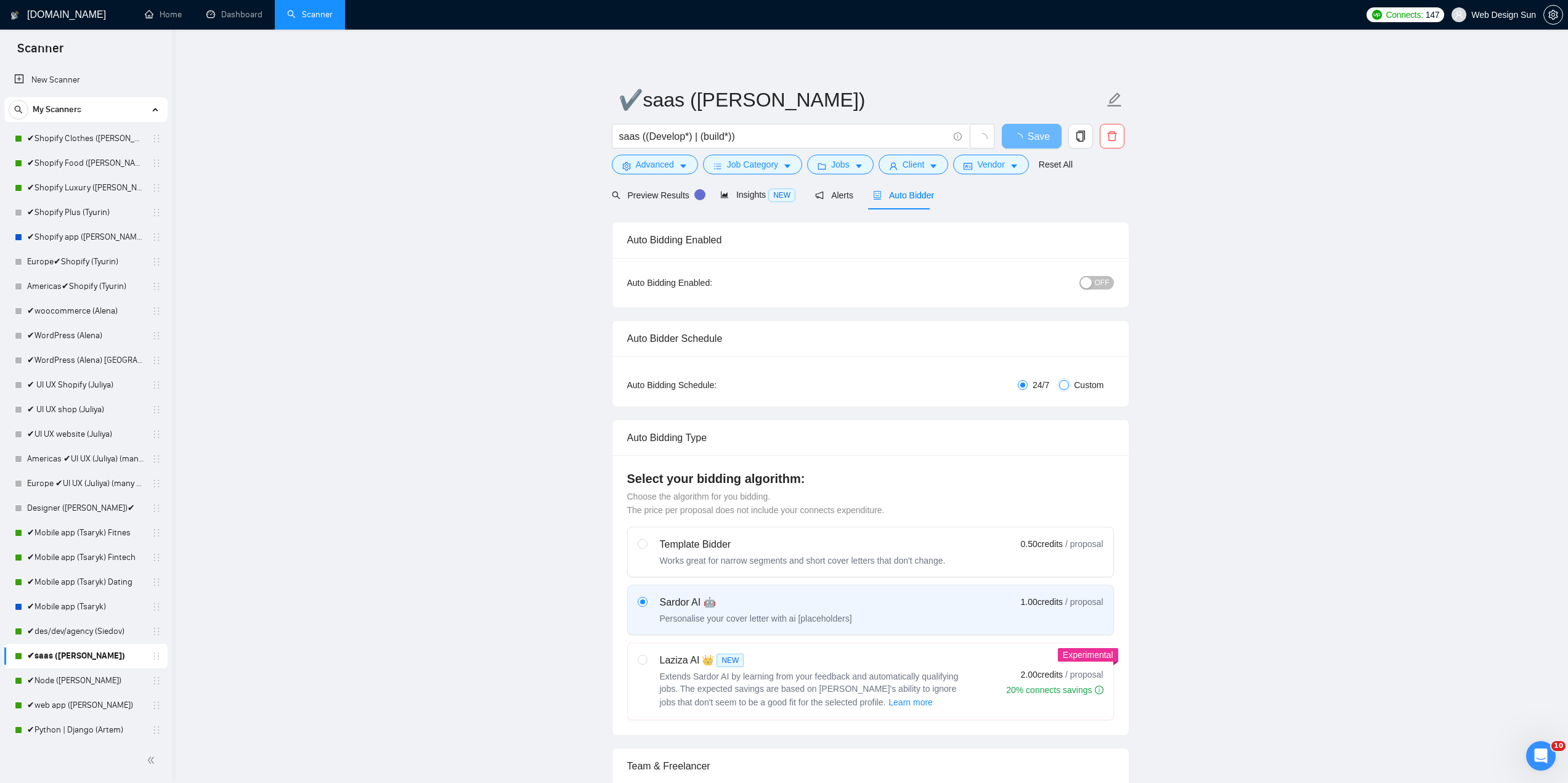
checkbox input "true"
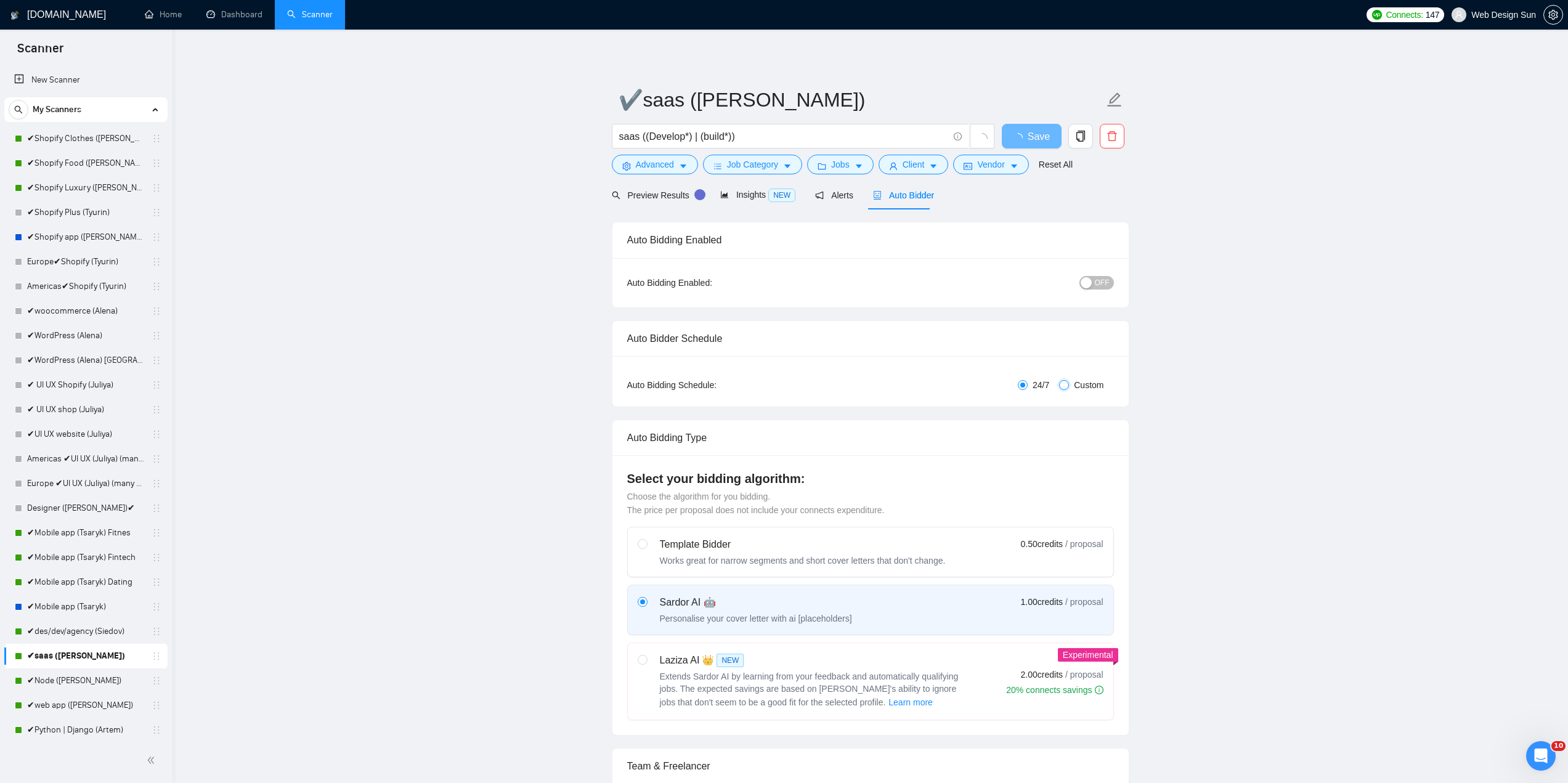
checkbox input "true"
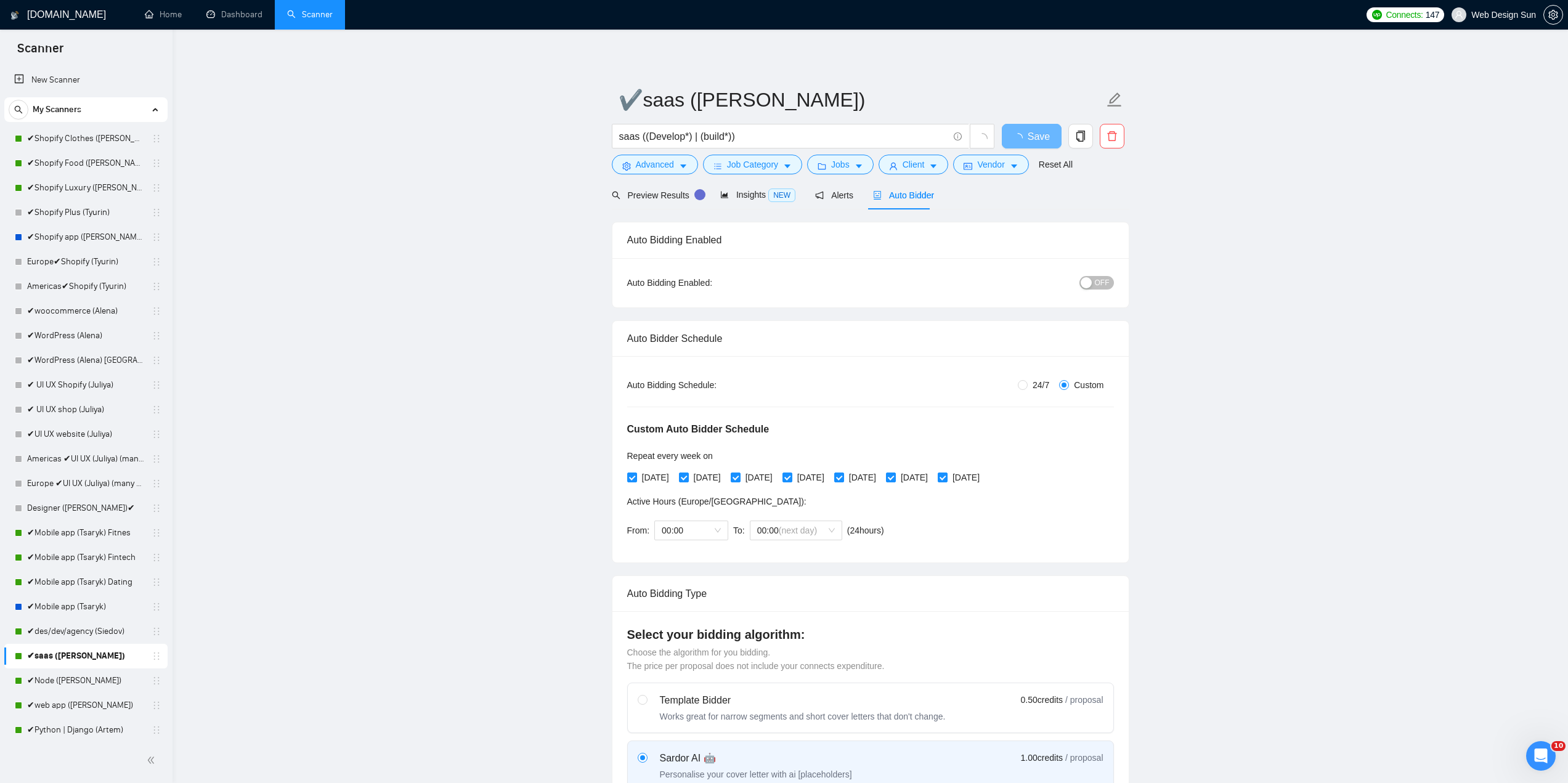
click at [925, 484] on div "[DATE] [DATE] [DATE] [DATE] [DATE] [DATE] [DATE]" at bounding box center [806, 477] width 358 height 20
click at [930, 479] on span "[DATE]" at bounding box center [914, 477] width 37 height 14
click at [894, 479] on input "[DATE]" at bounding box center [890, 477] width 8 height 8
checkbox input "true"
checkbox input "false"
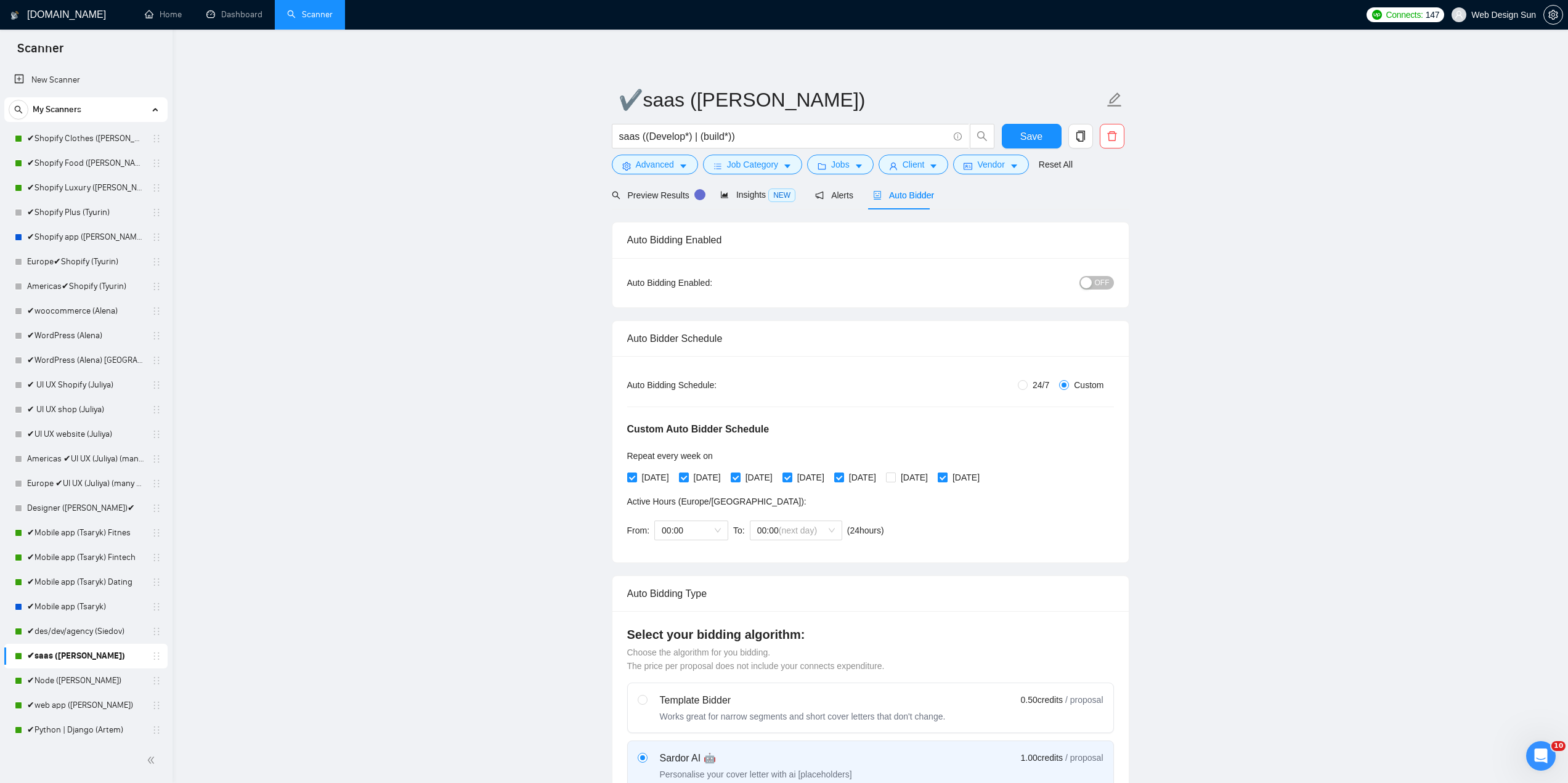
click at [984, 477] on span "[DATE]" at bounding box center [966, 477] width 37 height 14
click at [946, 477] on input "[DATE]" at bounding box center [941, 477] width 8 height 8
checkbox input "false"
click at [1020, 136] on button "Save" at bounding box center [1032, 136] width 60 height 25
click at [63, 688] on link "✔Node ([PERSON_NAME])" at bounding box center [85, 681] width 117 height 25
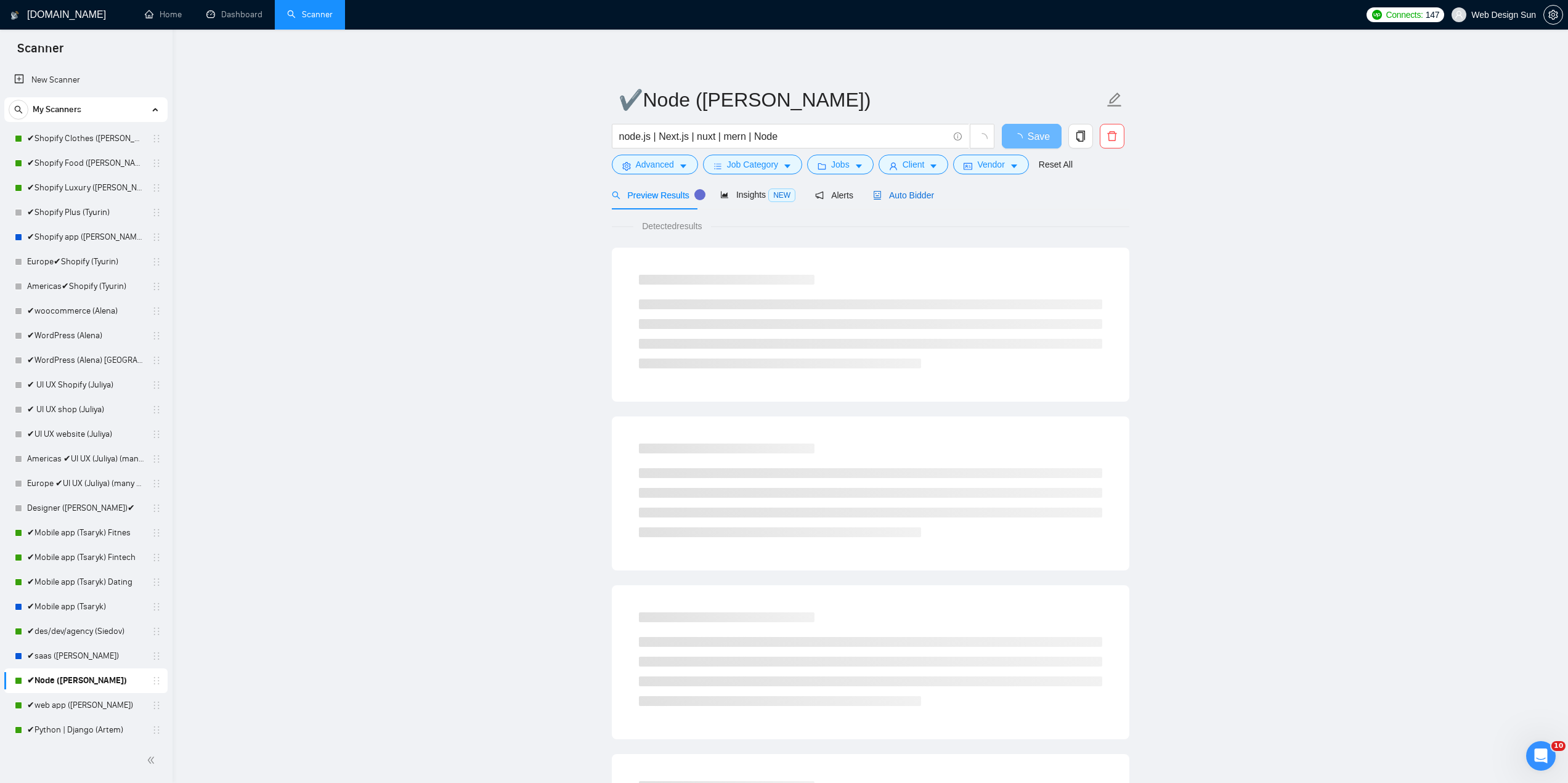
click at [896, 198] on span "Auto Bidder" at bounding box center [903, 195] width 61 height 10
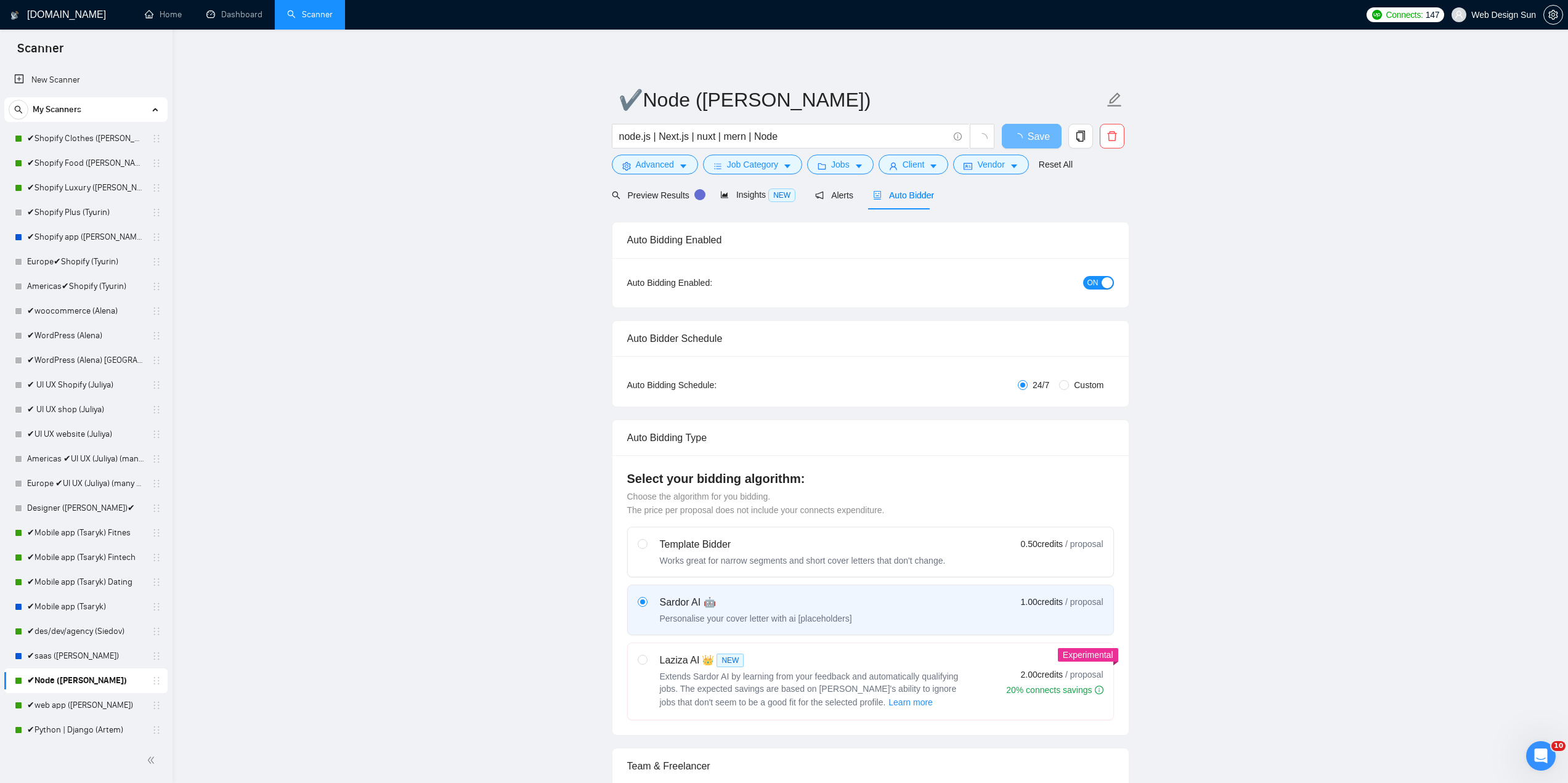
click at [1074, 392] on div "Auto Bidding Type: Automated (recommended) Semi-automated Auto Bidding Schedule…" at bounding box center [870, 381] width 516 height 51
click at [1077, 383] on span "Custom" at bounding box center [1088, 385] width 39 height 14
click at [1069, 383] on input "Custom" at bounding box center [1064, 385] width 10 height 10
radio input "true"
radio input "false"
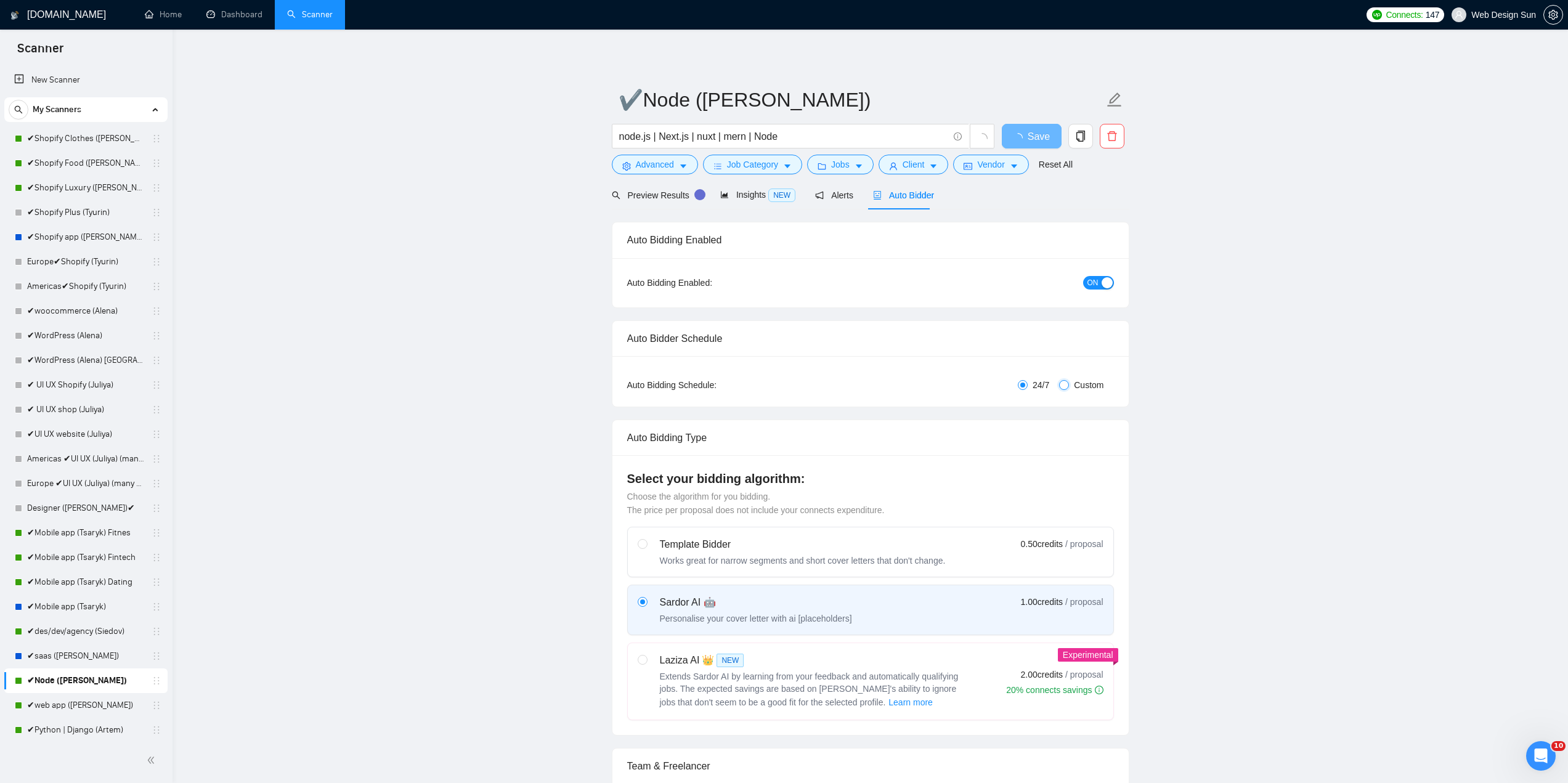
checkbox input "true"
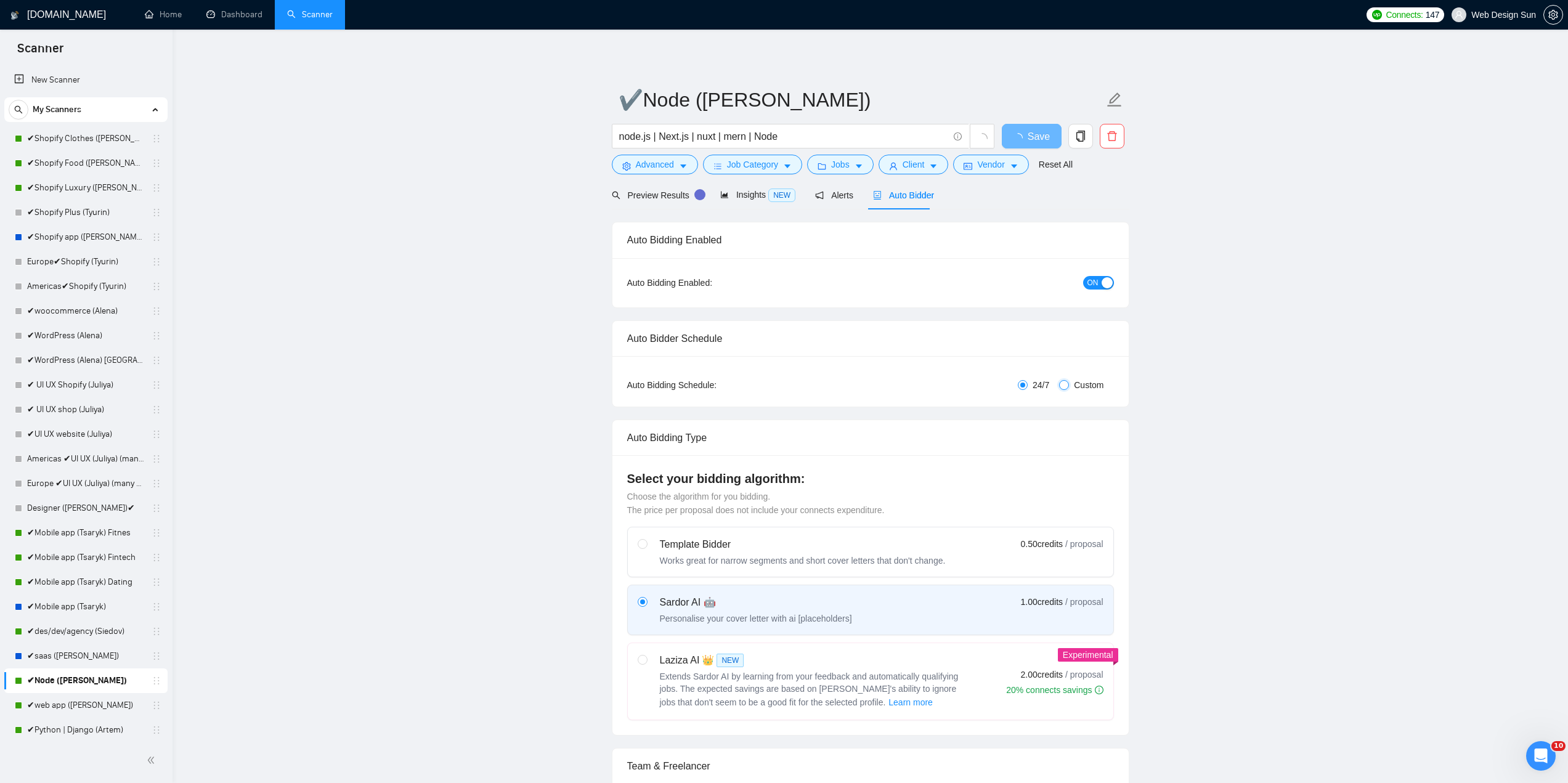
checkbox input "true"
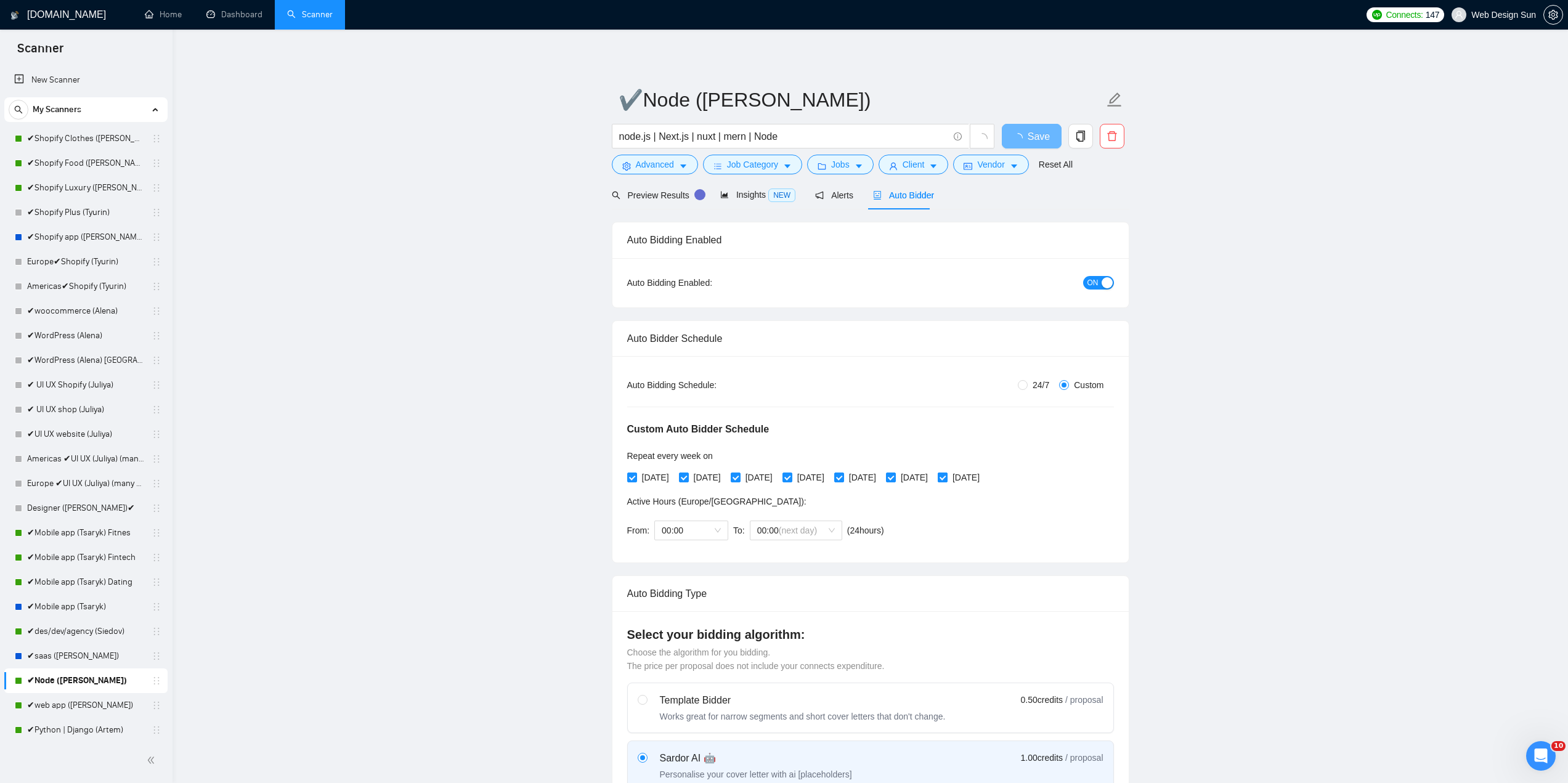
click at [946, 477] on input "[DATE]" at bounding box center [941, 477] width 8 height 8
checkbox input "false"
click at [933, 478] on span "[DATE]" at bounding box center [914, 477] width 37 height 14
click at [896, 478] on span at bounding box center [890, 477] width 10 height 10
click at [894, 478] on input "[DATE]" at bounding box center [890, 477] width 8 height 8
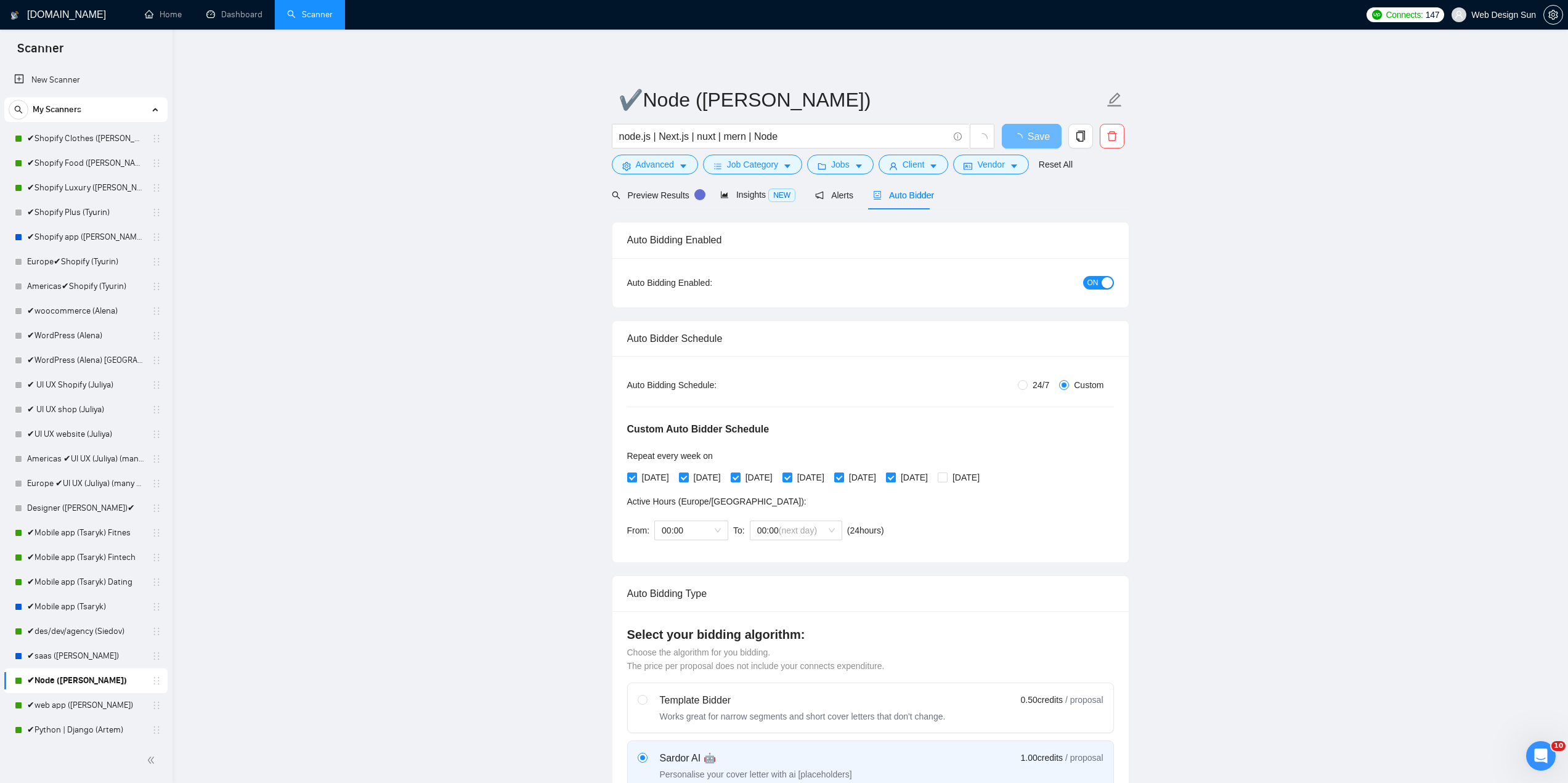
checkbox input "false"
click at [1034, 136] on span "Save" at bounding box center [1031, 136] width 22 height 15
click at [1038, 139] on span "Save" at bounding box center [1031, 136] width 22 height 15
click at [94, 703] on link "✔web app ([PERSON_NAME])" at bounding box center [85, 705] width 117 height 25
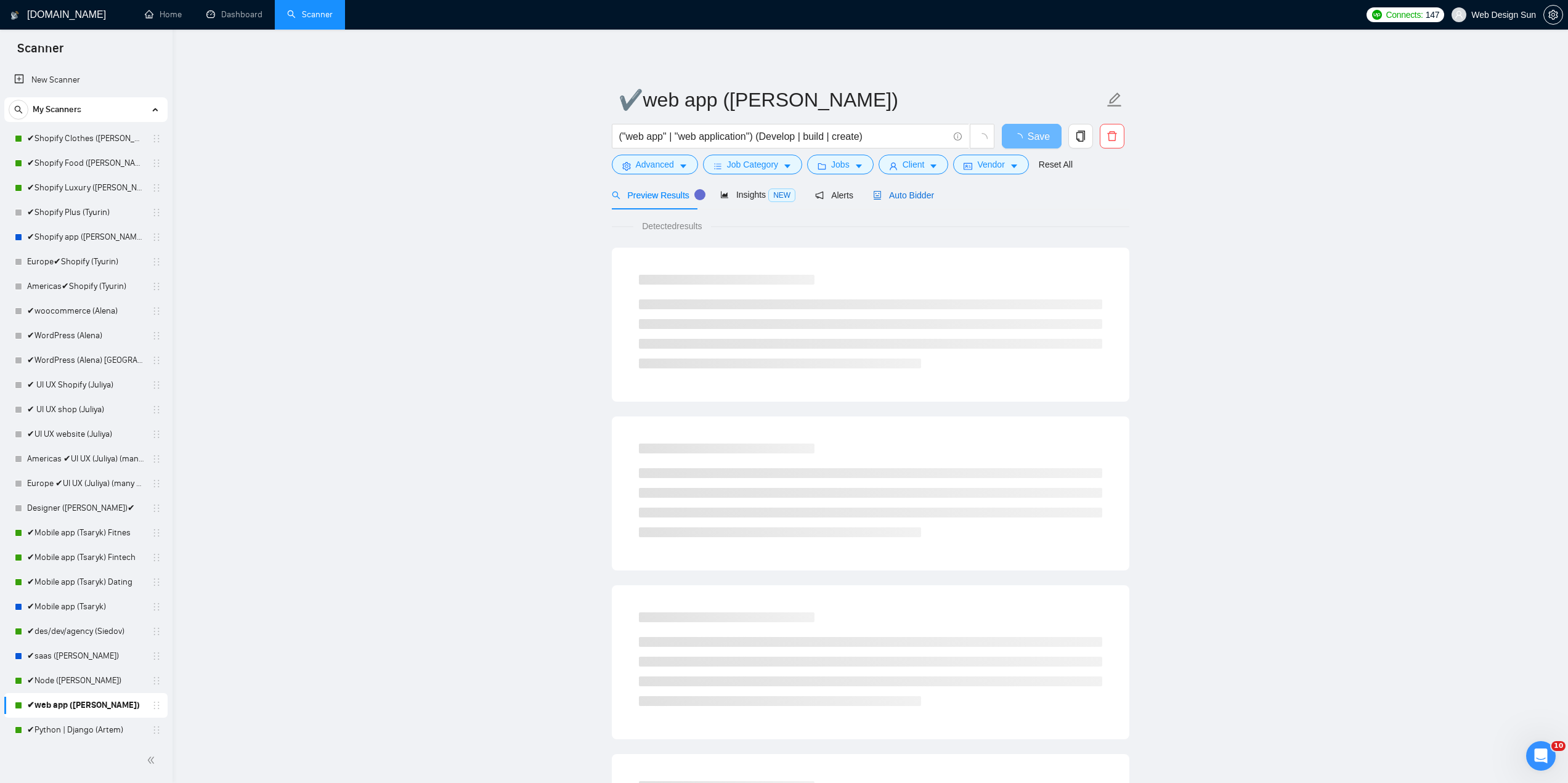
click at [895, 191] on span "Auto Bidder" at bounding box center [903, 195] width 61 height 10
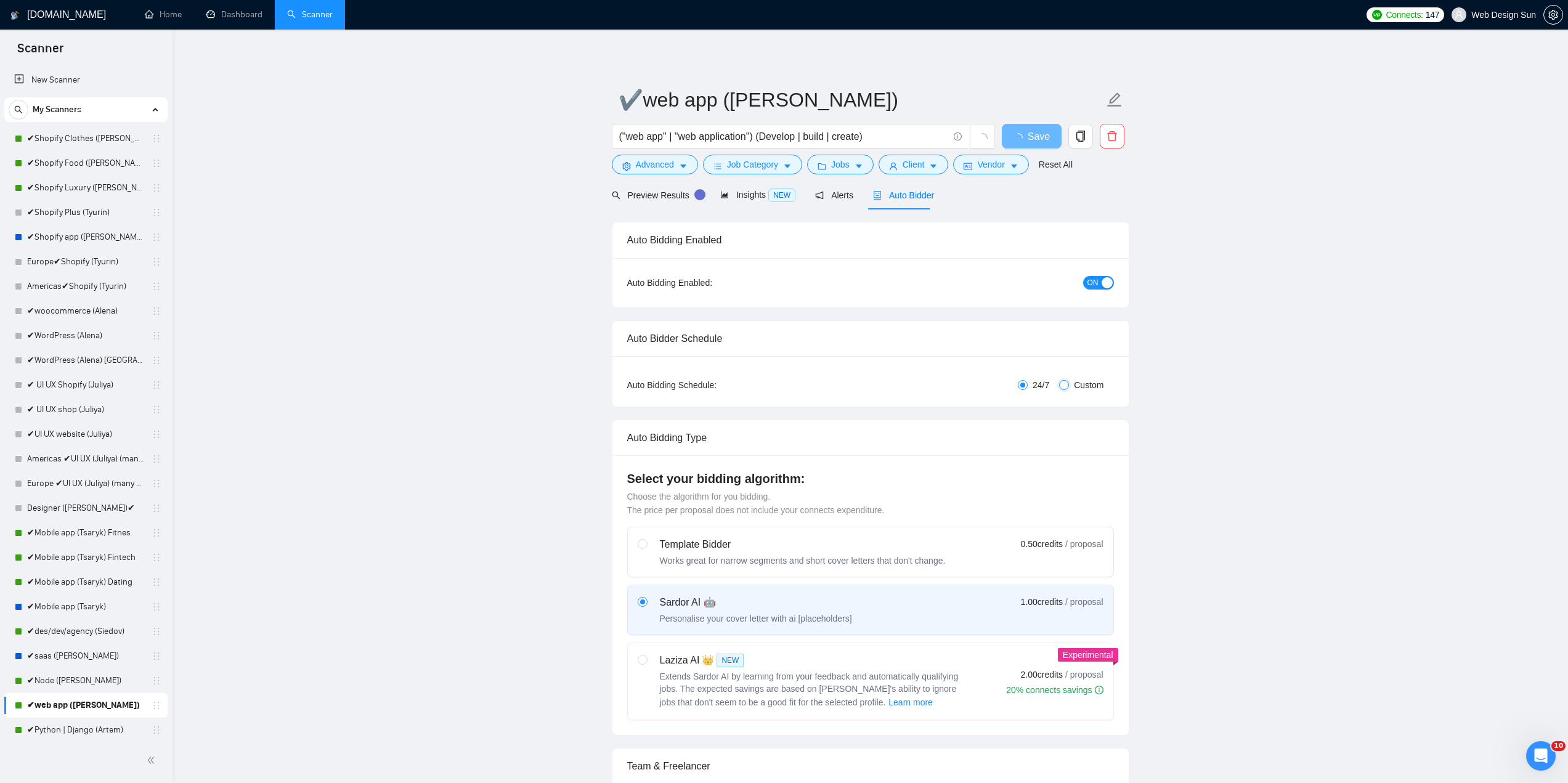
click at [1065, 383] on input "Custom" at bounding box center [1064, 385] width 10 height 10
radio input "true"
radio input "false"
checkbox input "true"
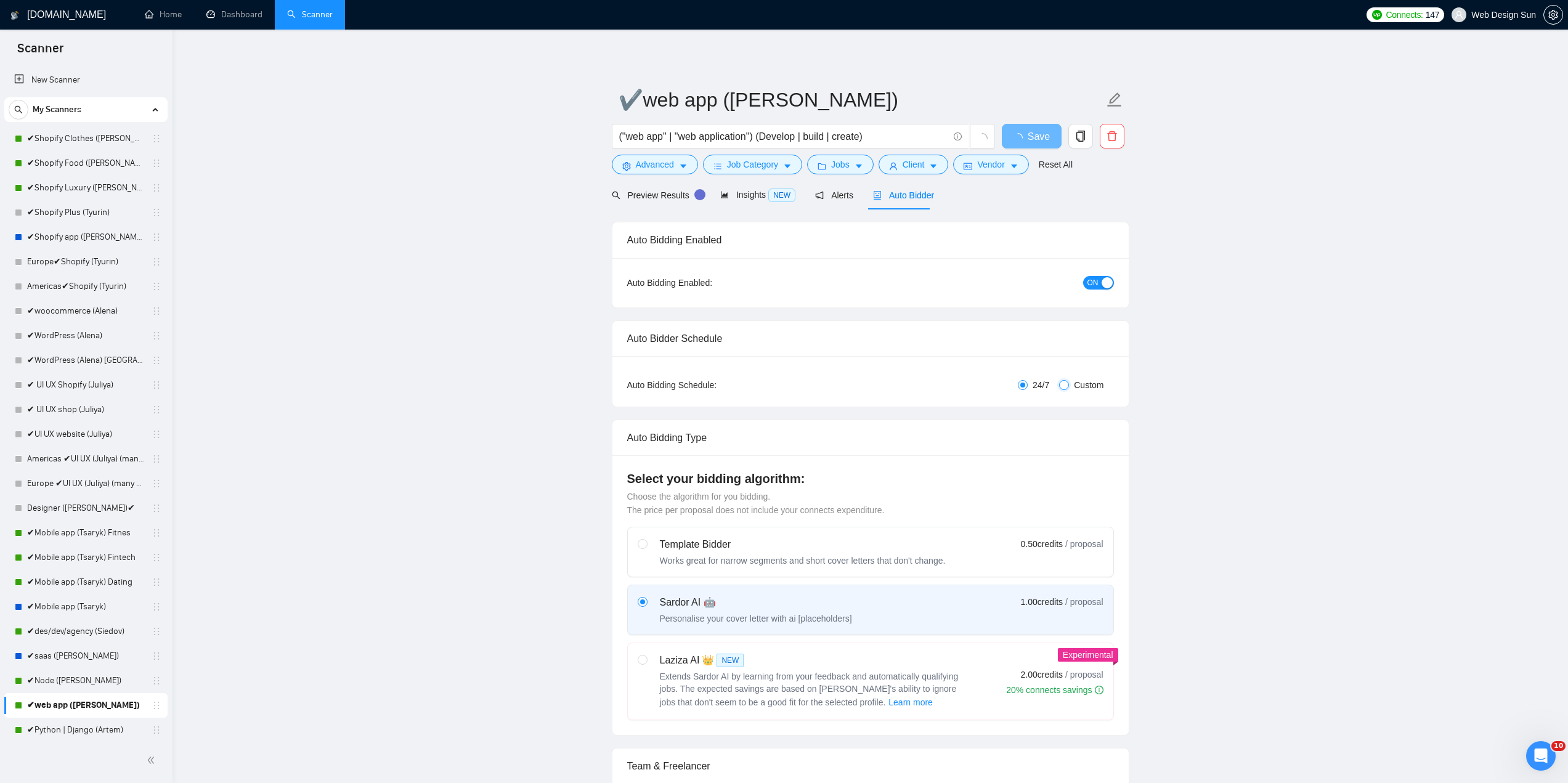
checkbox input "true"
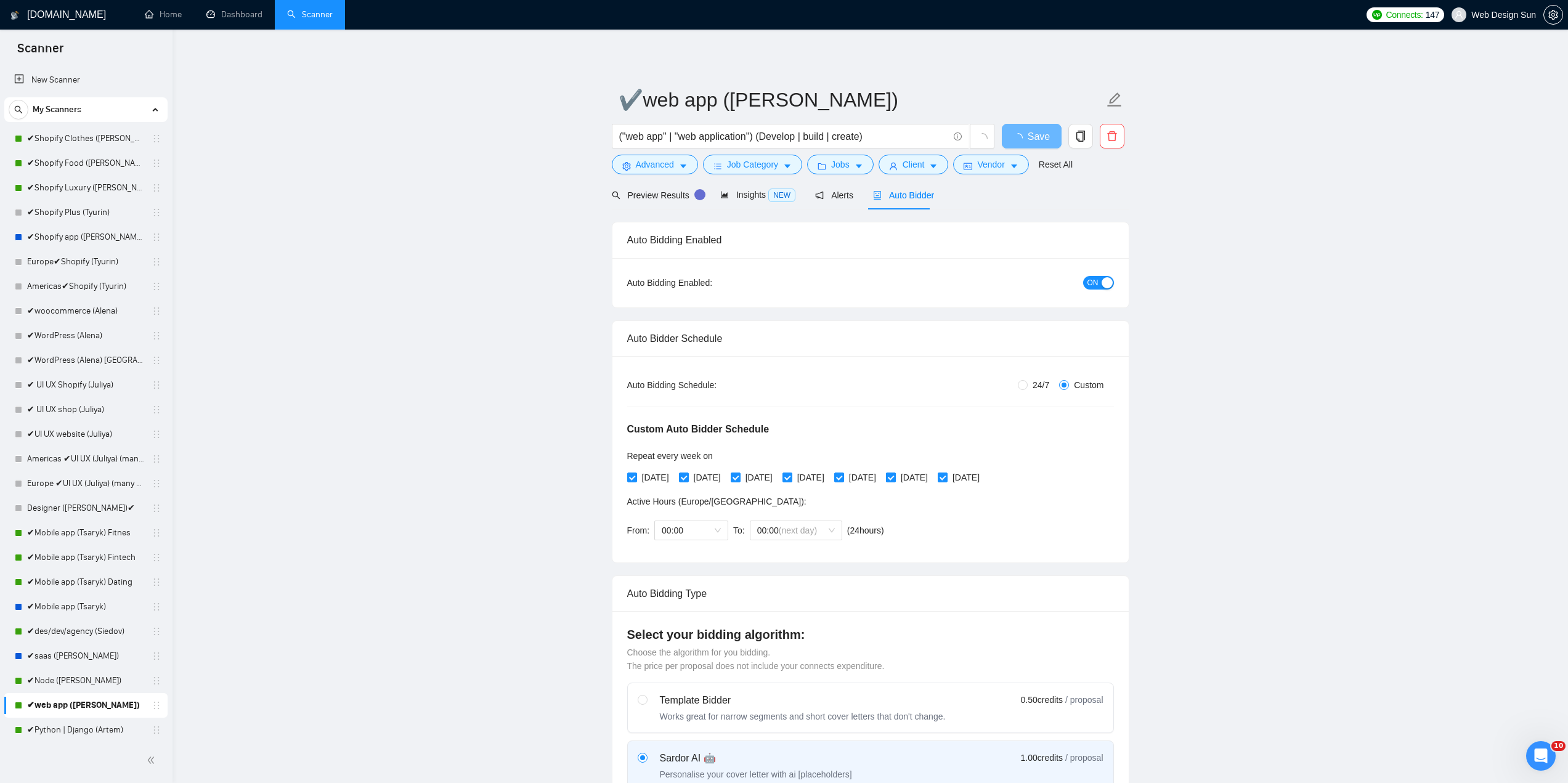
click at [933, 479] on span "[DATE]" at bounding box center [914, 477] width 37 height 14
click at [894, 479] on input "[DATE]" at bounding box center [890, 477] width 8 height 8
checkbox input "false"
click at [983, 480] on span "[DATE]" at bounding box center [966, 477] width 37 height 14
click at [946, 480] on input "[DATE]" at bounding box center [941, 477] width 8 height 8
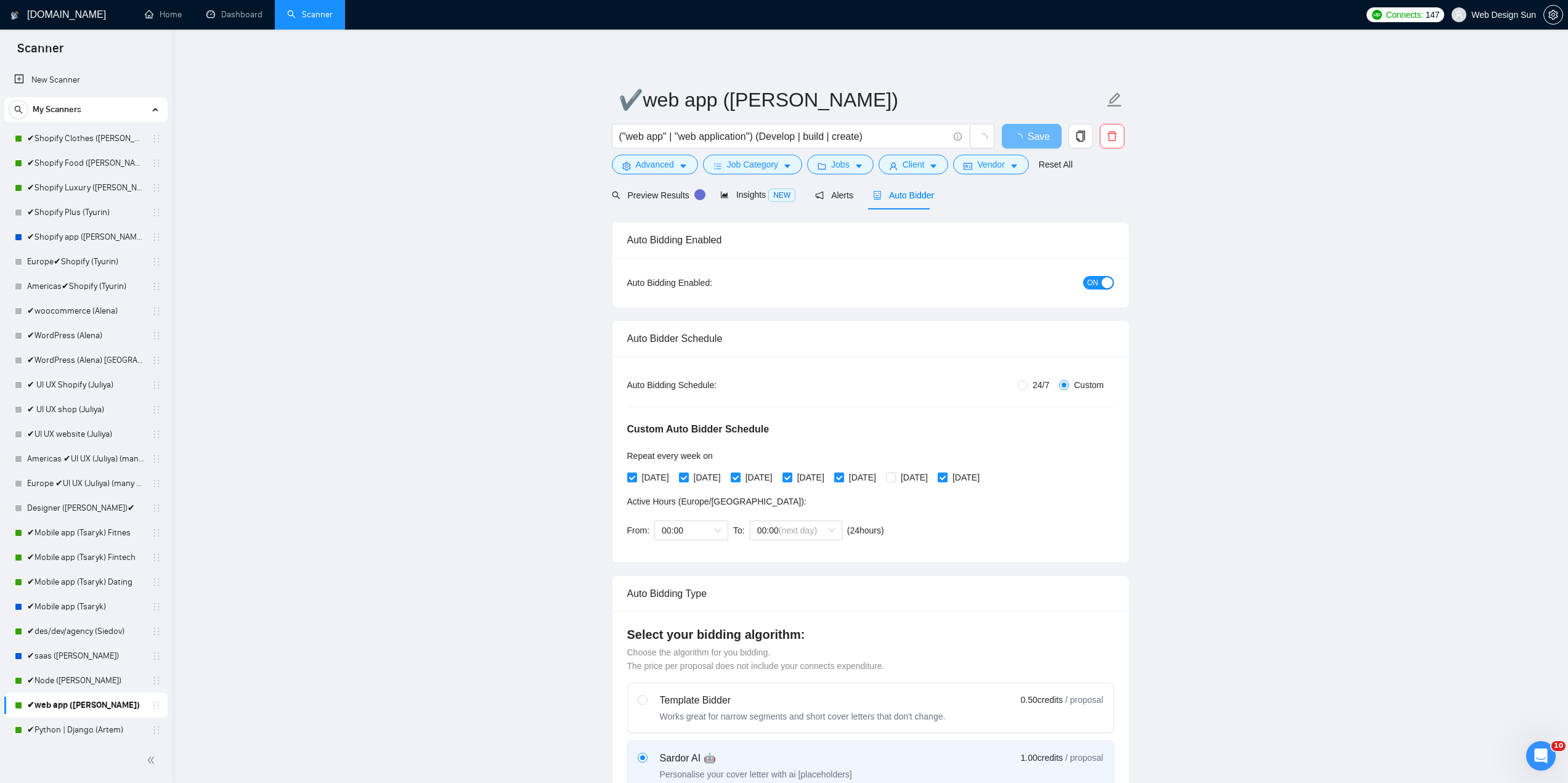
checkbox input "false"
click at [1033, 139] on span "Save" at bounding box center [1031, 136] width 22 height 15
click at [82, 724] on link "✔Python | Django (Artem)" at bounding box center [85, 730] width 117 height 25
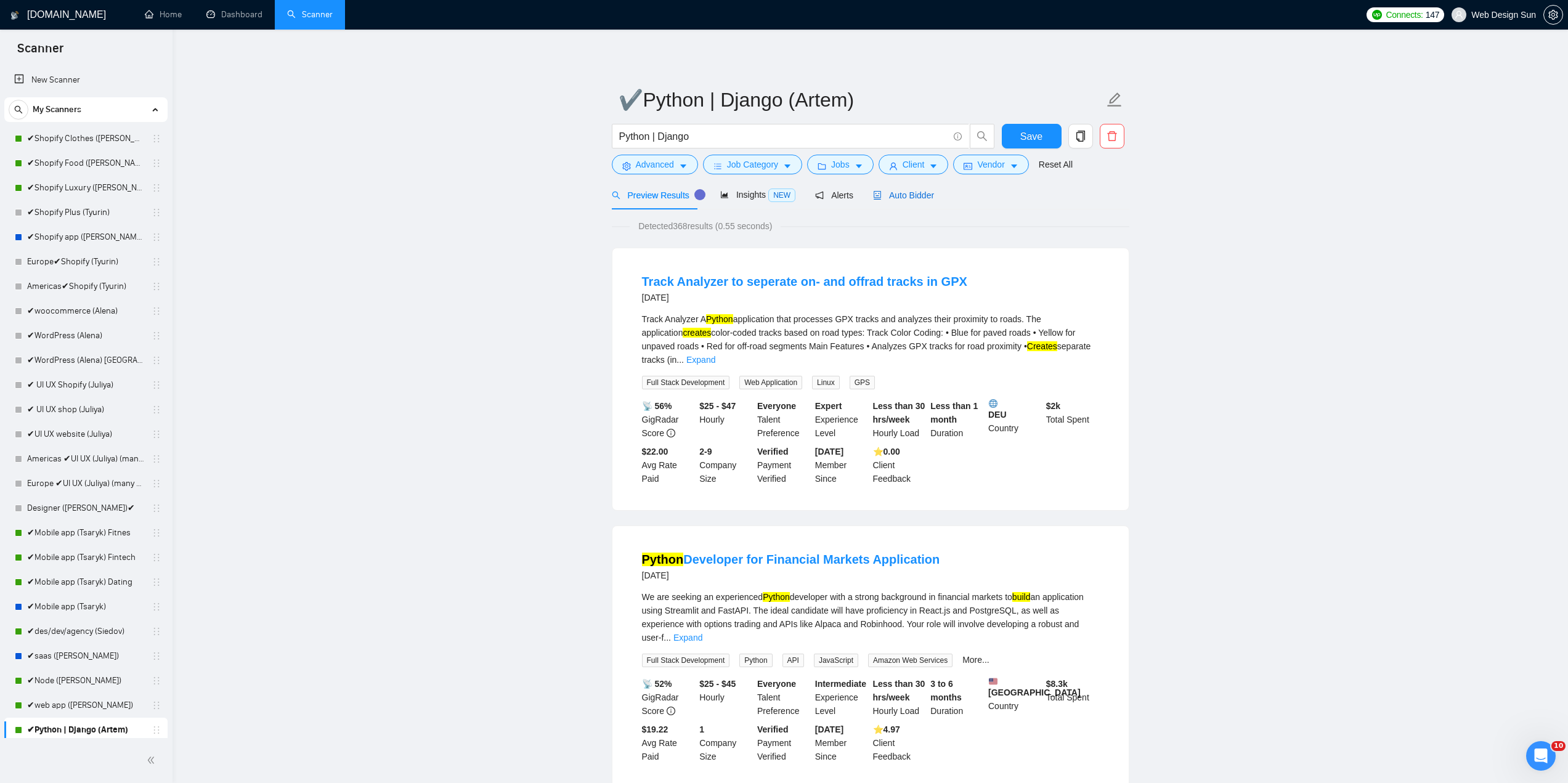
click at [893, 198] on span "Auto Bidder" at bounding box center [903, 195] width 61 height 10
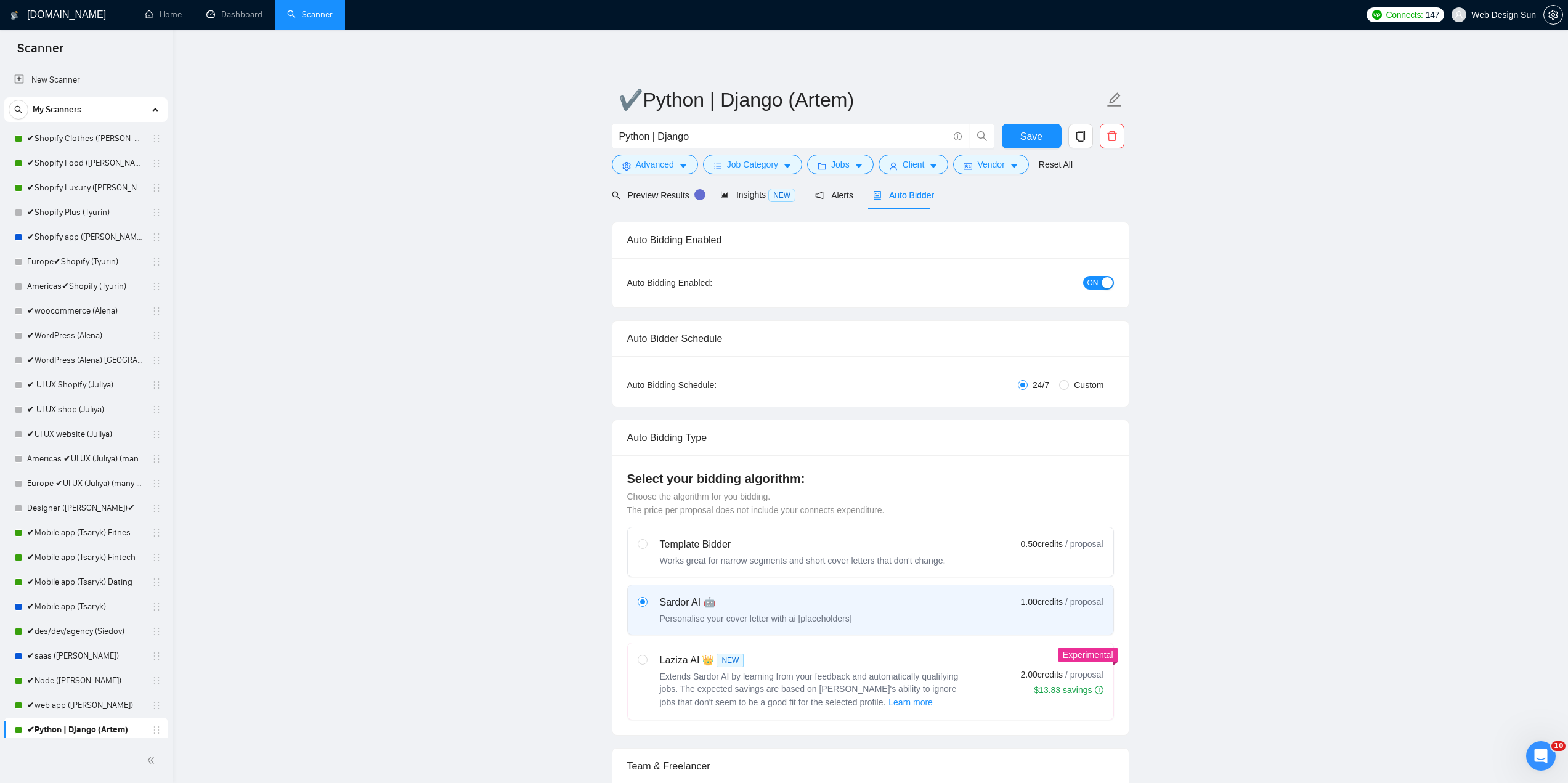
click at [1075, 383] on span "Custom" at bounding box center [1088, 385] width 39 height 14
click at [1069, 383] on input "Custom" at bounding box center [1064, 385] width 10 height 10
radio input "true"
radio input "false"
checkbox input "true"
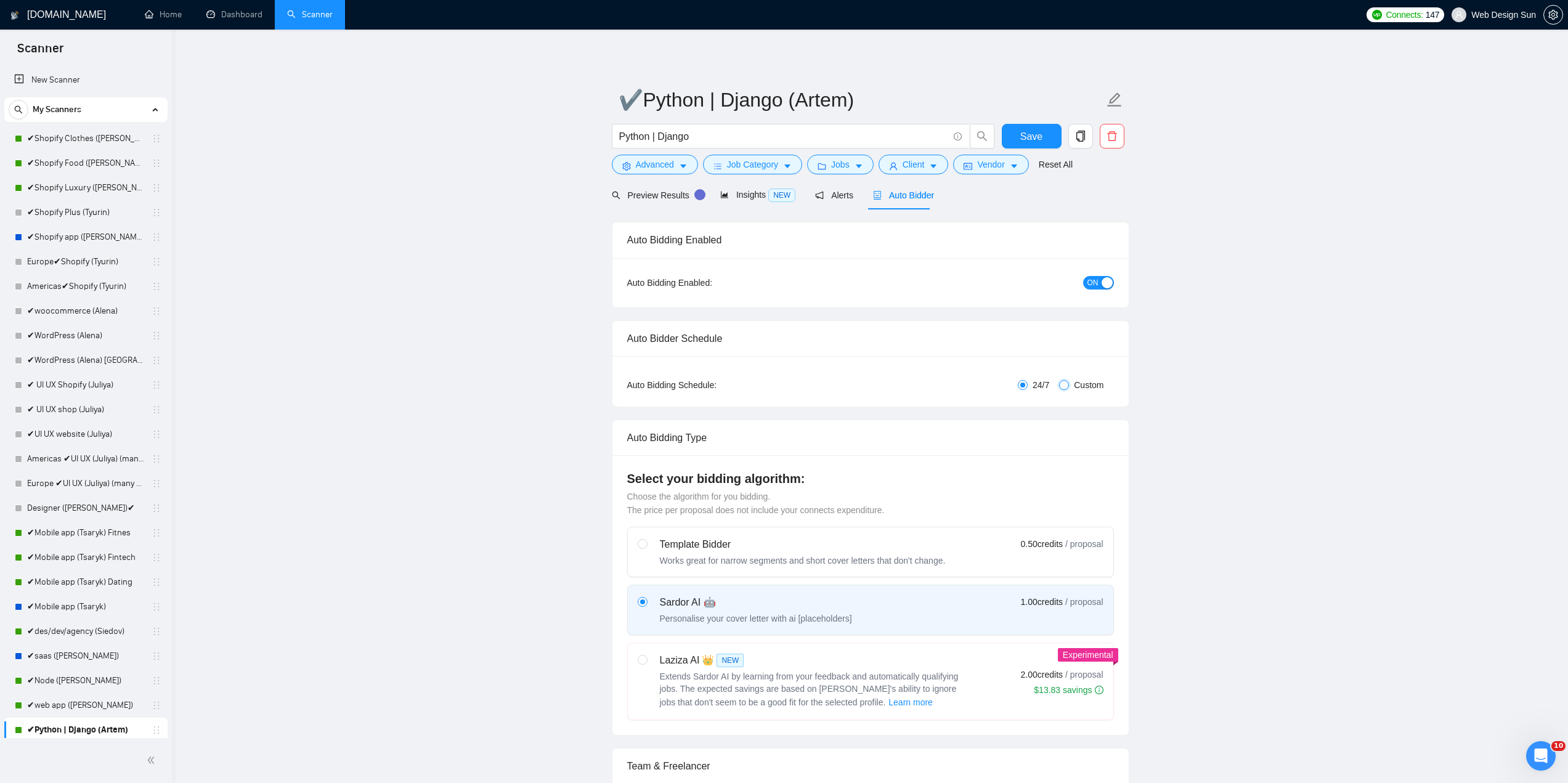
checkbox input "true"
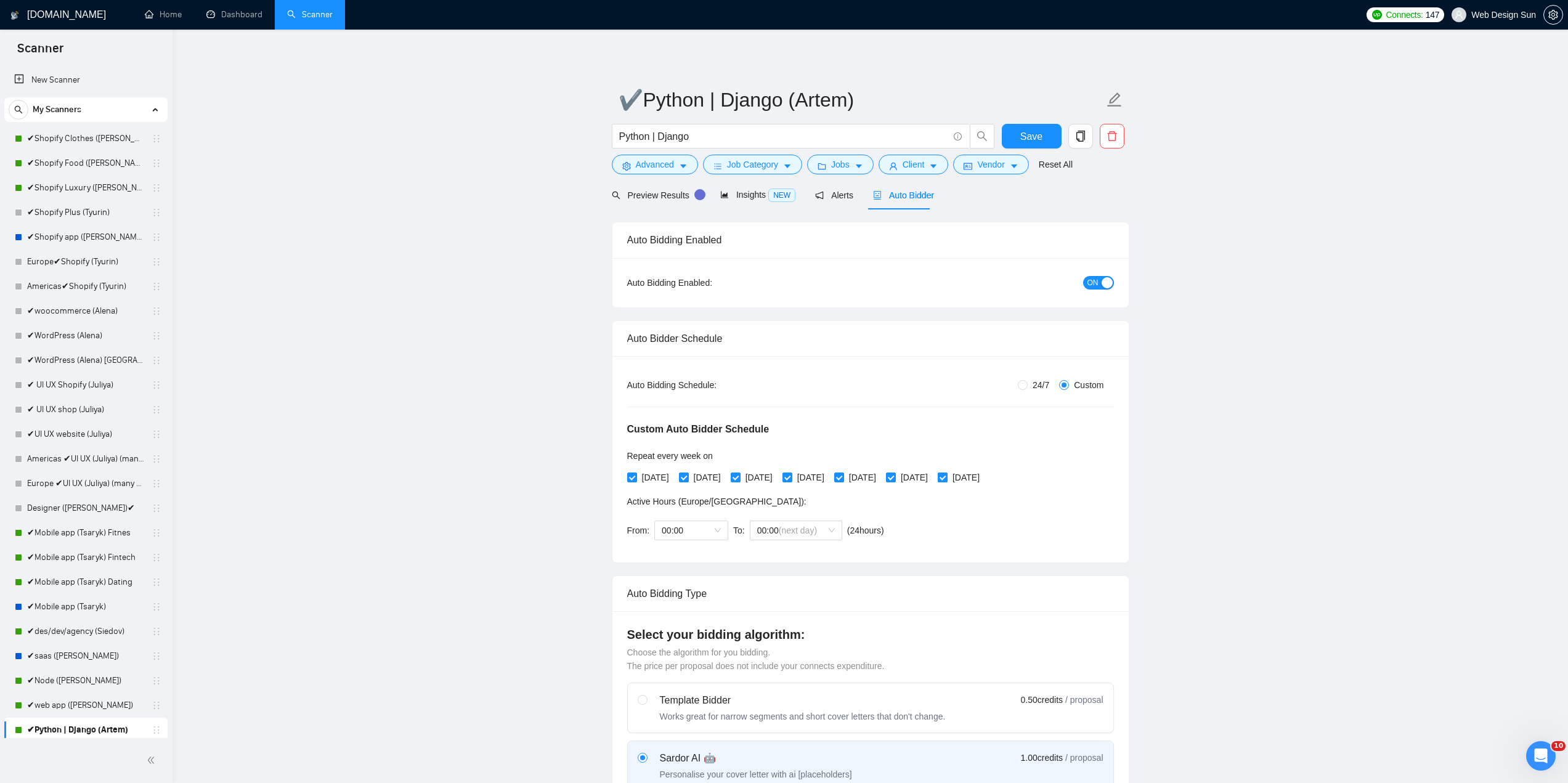
click at [946, 476] on input "[DATE]" at bounding box center [941, 477] width 8 height 8
checkbox input "false"
click at [933, 473] on span "[DATE]" at bounding box center [914, 477] width 37 height 14
click at [894, 473] on input "[DATE]" at bounding box center [890, 477] width 8 height 8
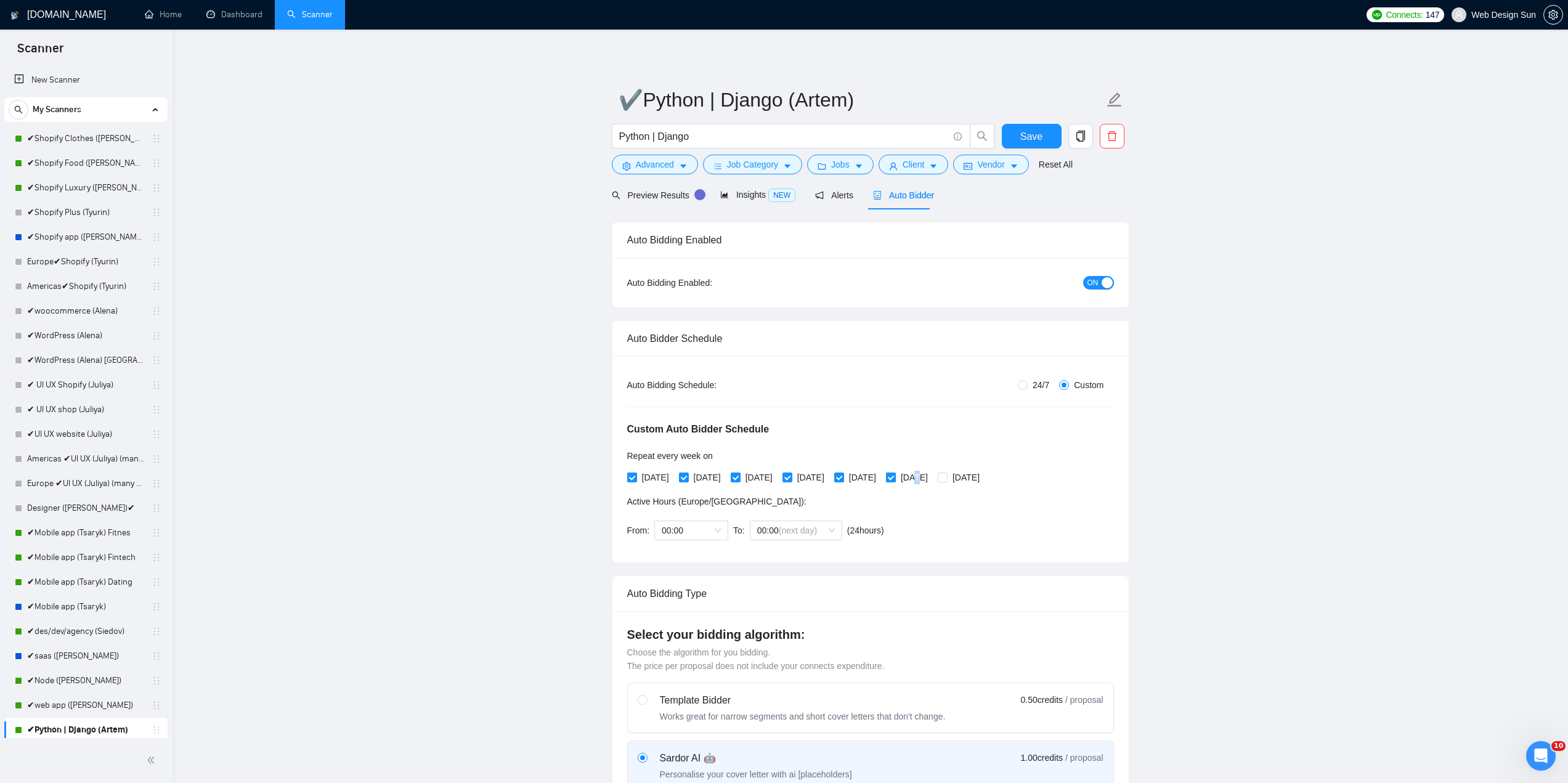
checkbox input "false"
click at [1030, 136] on span "Save" at bounding box center [1031, 136] width 22 height 15
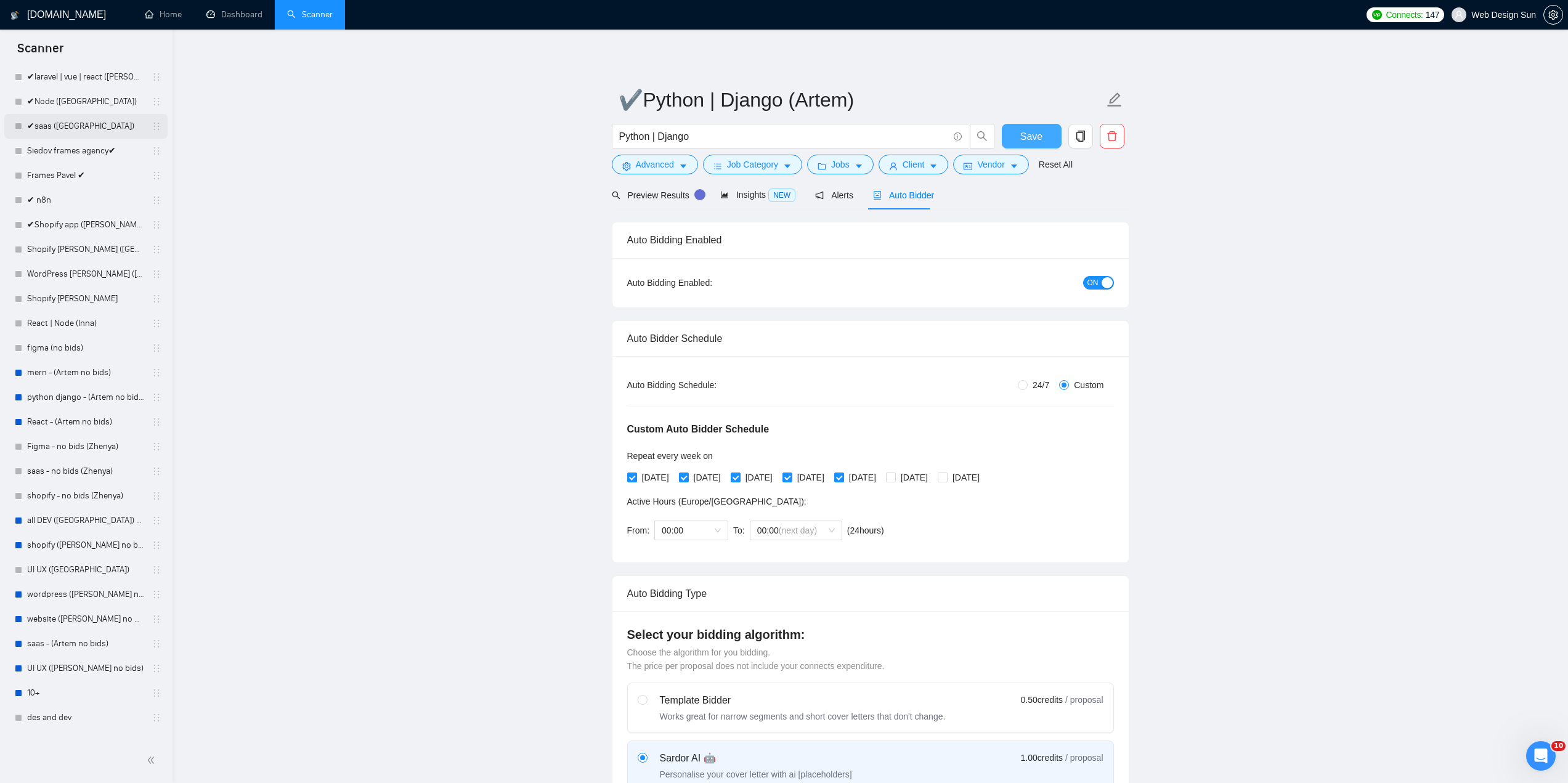
scroll to position [842, 0]
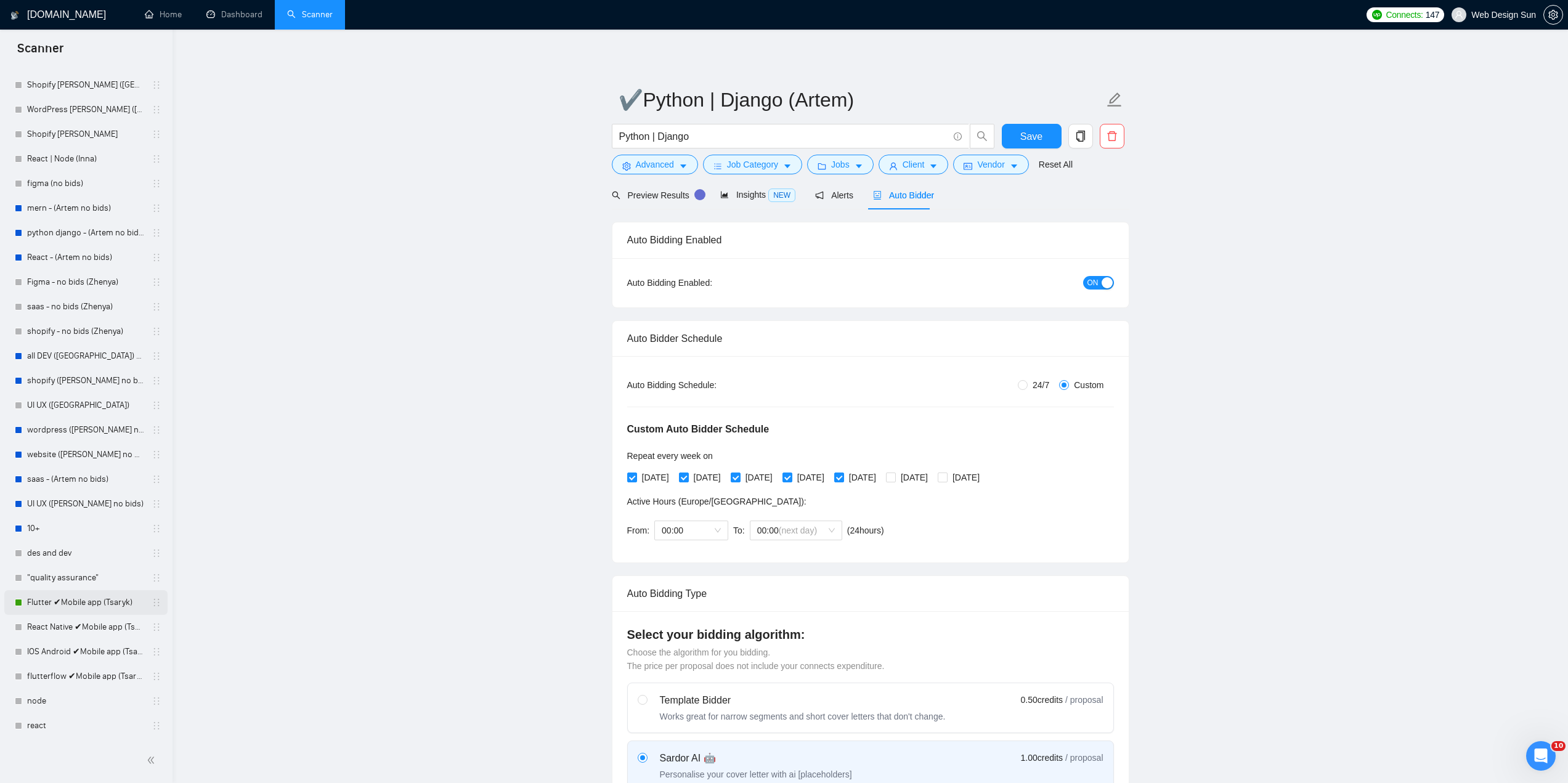
click at [79, 605] on link "Flutter ✔Mobile app (Tsaryk)" at bounding box center [85, 602] width 117 height 25
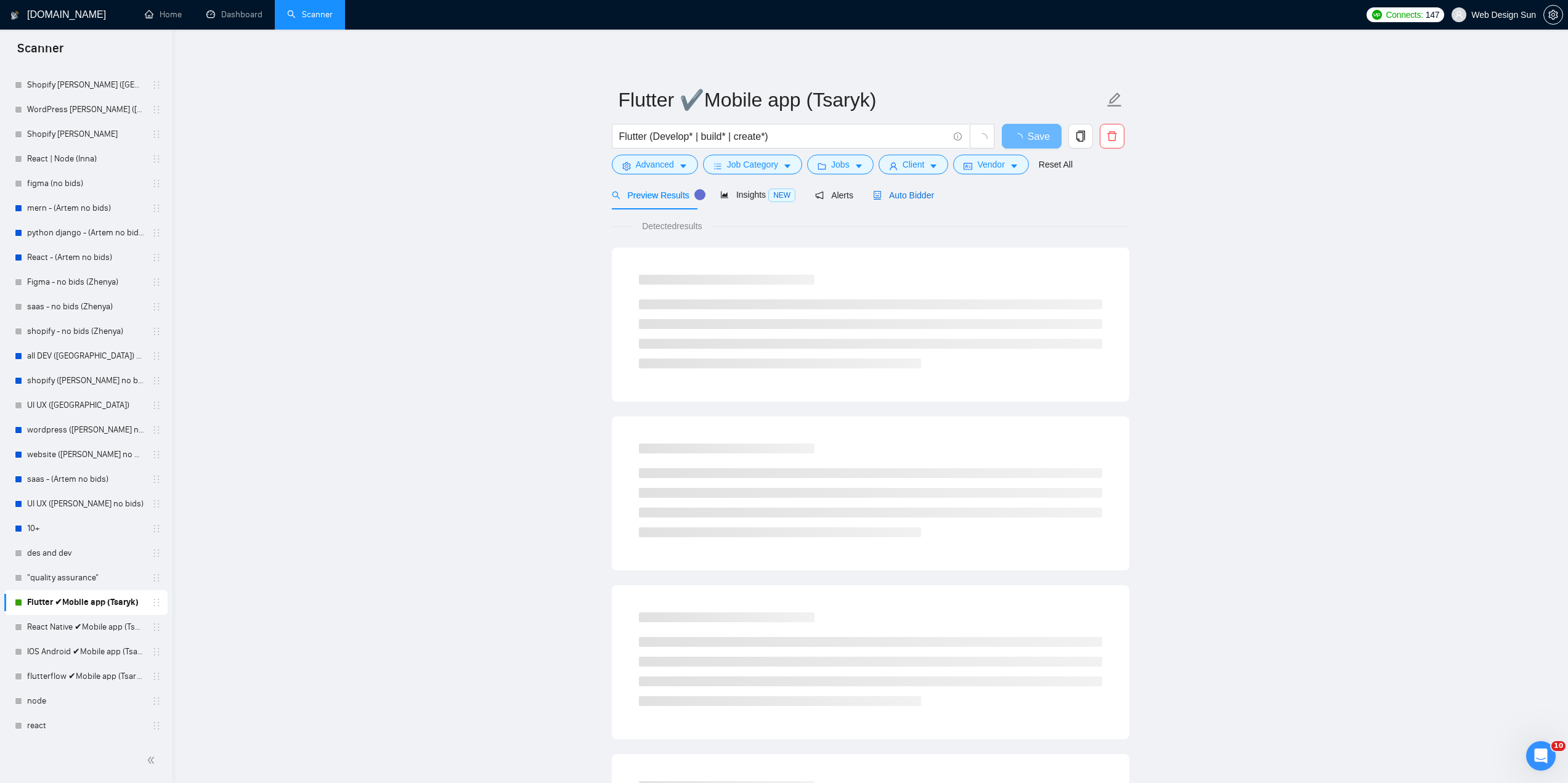
click at [893, 199] on span "Auto Bidder" at bounding box center [903, 195] width 61 height 10
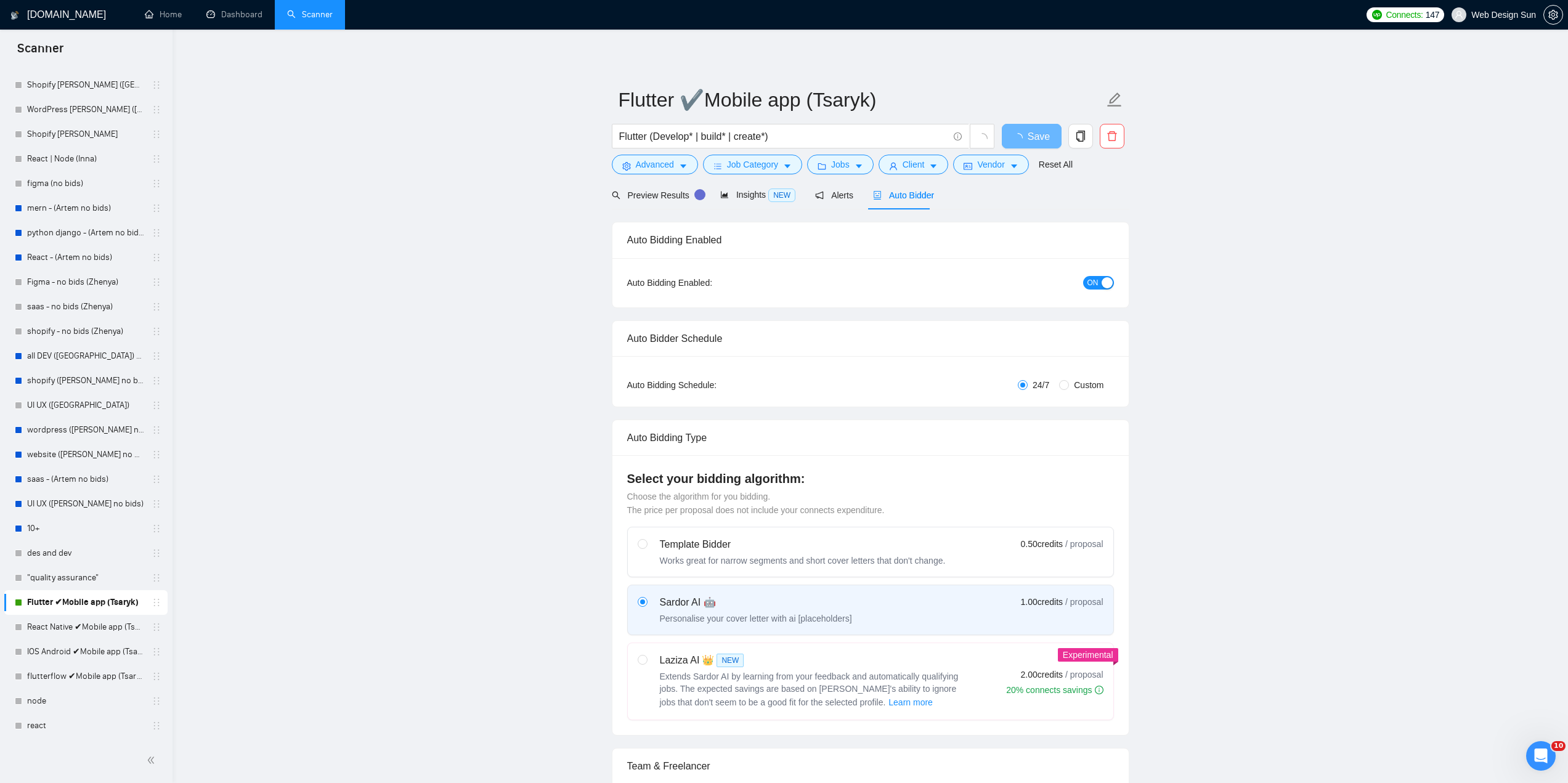
click at [1076, 380] on div "Auto Bidding Type: Automated (recommended) Semi-automated Auto Bidding Schedule…" at bounding box center [870, 381] width 516 height 51
click at [1077, 380] on span "Custom" at bounding box center [1088, 385] width 39 height 14
click at [1069, 380] on input "Custom" at bounding box center [1064, 385] width 10 height 10
radio input "true"
radio input "false"
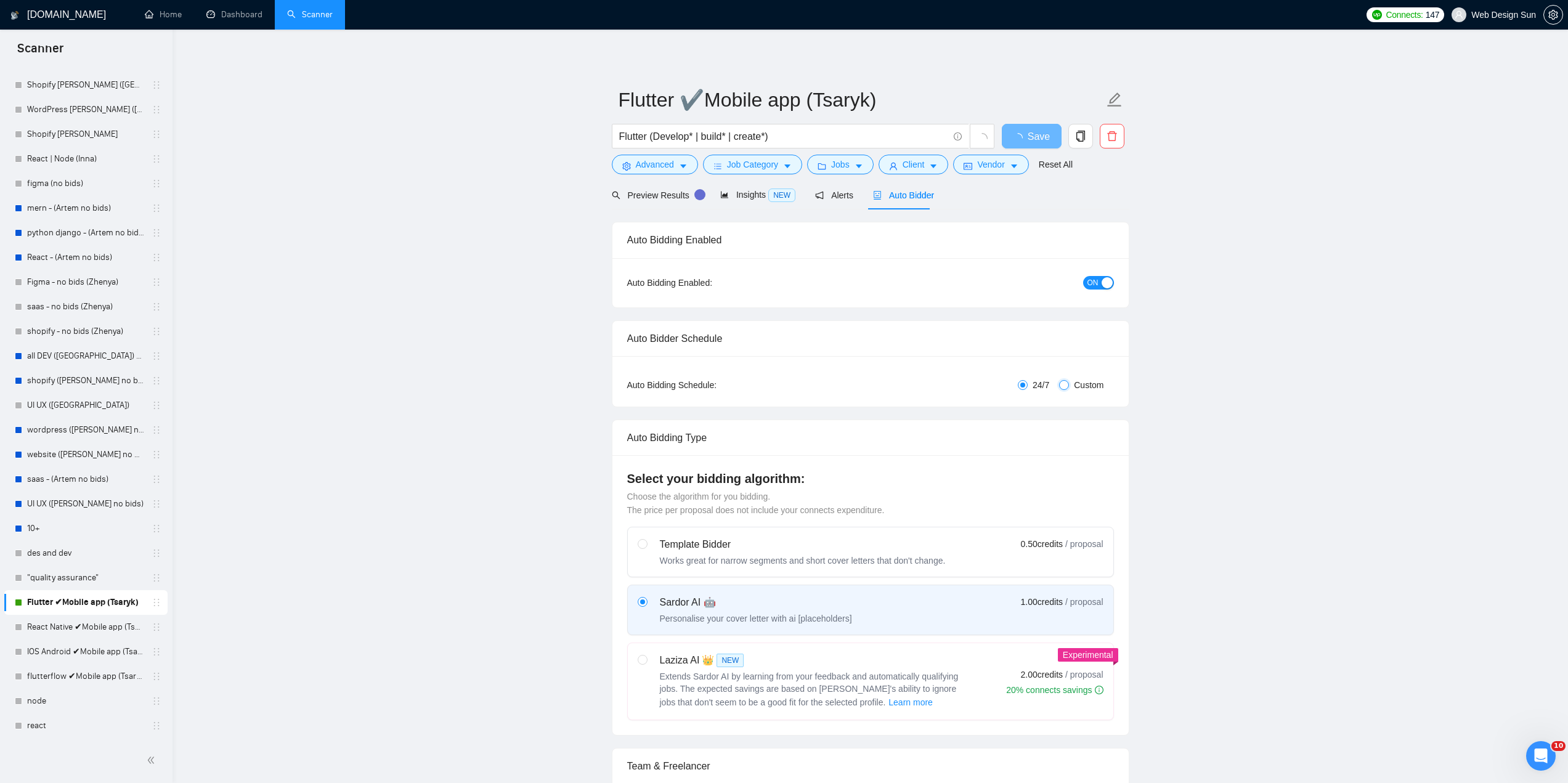
checkbox input "true"
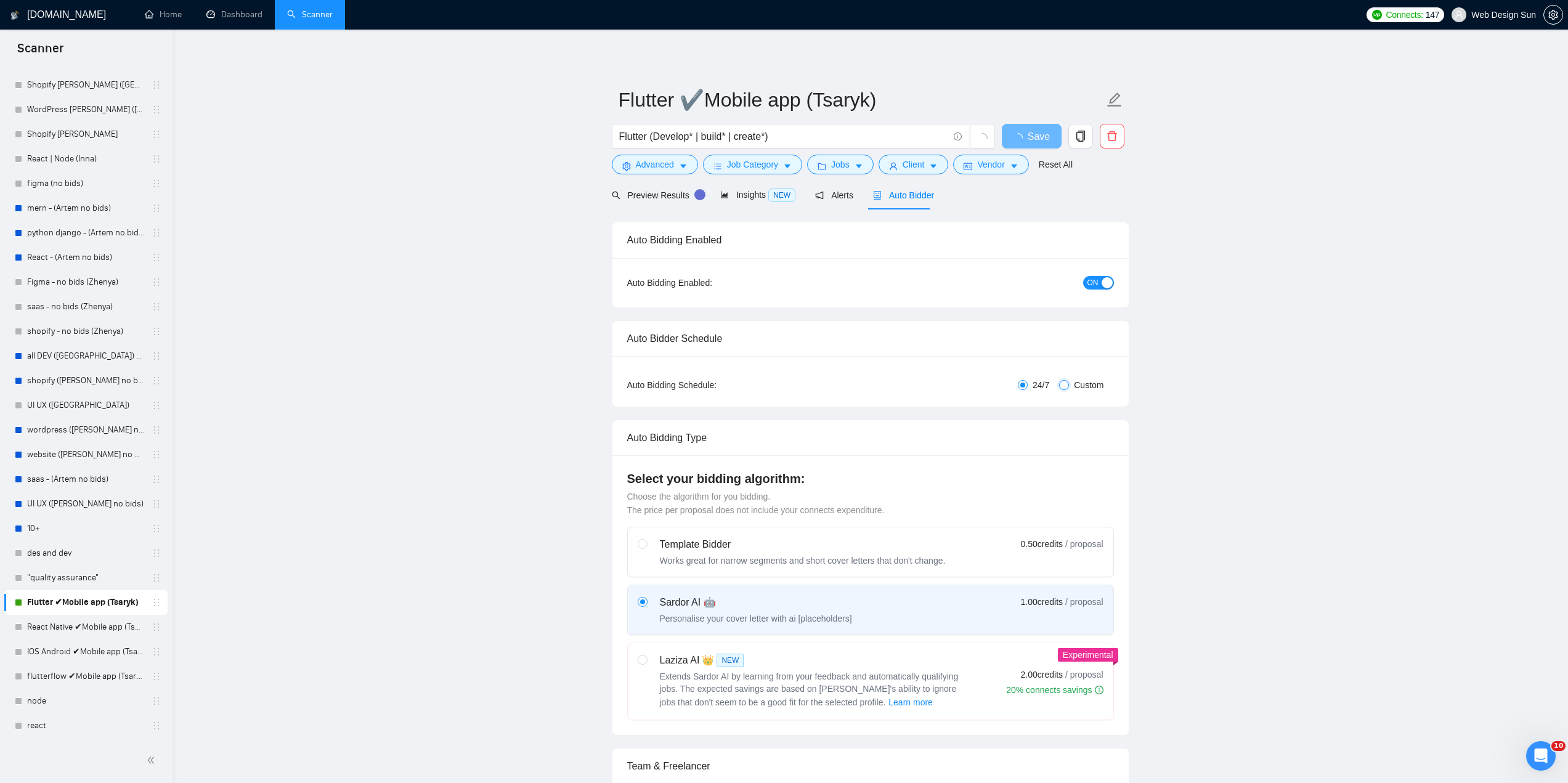
checkbox input "true"
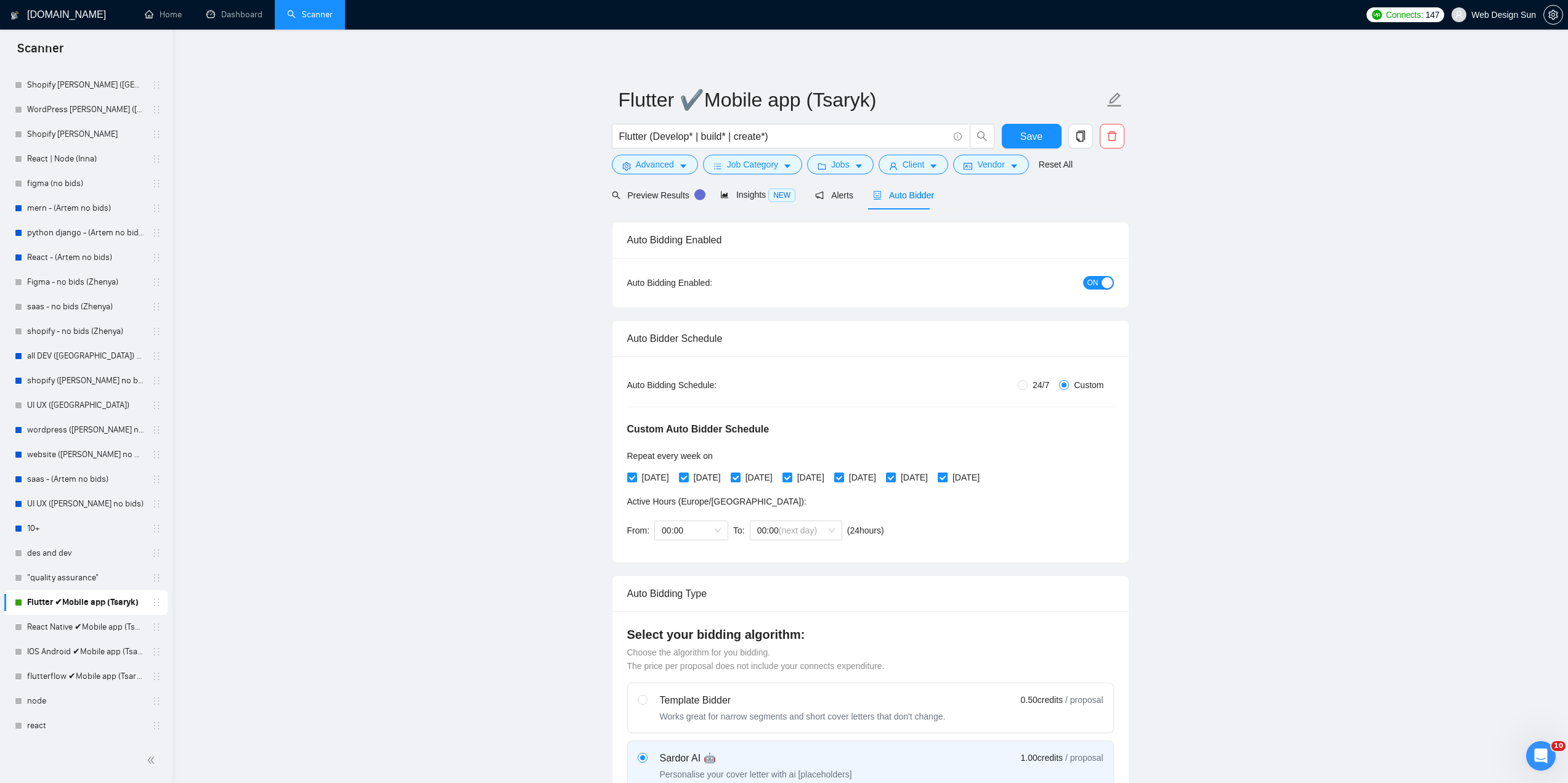
click at [984, 481] on span "[DATE]" at bounding box center [966, 477] width 37 height 14
click at [946, 481] on input "[DATE]" at bounding box center [941, 477] width 8 height 8
checkbox input "false"
click at [933, 475] on span "[DATE]" at bounding box center [914, 477] width 37 height 14
click at [894, 475] on input "[DATE]" at bounding box center [890, 477] width 8 height 8
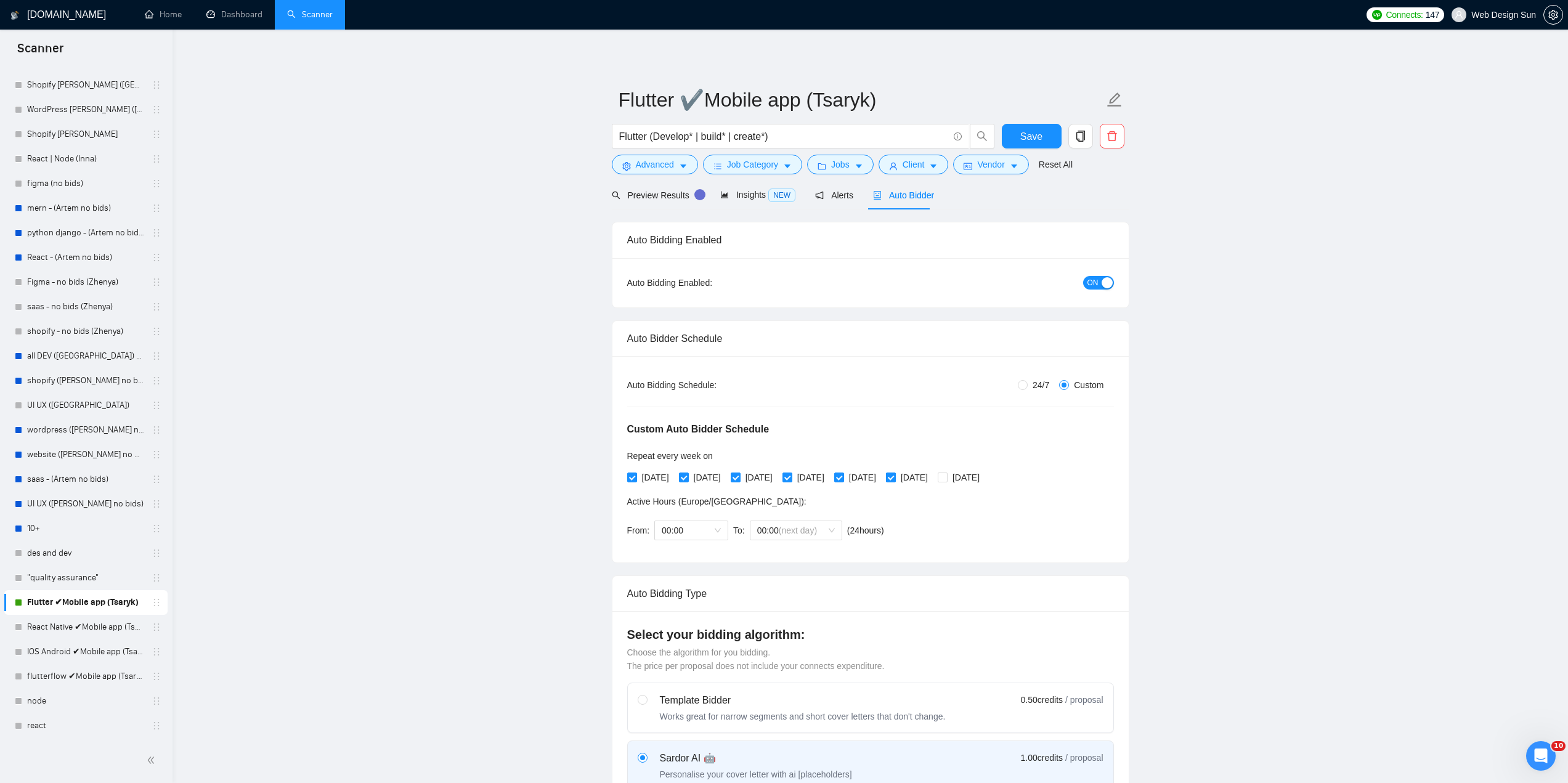
checkbox input "false"
click at [1028, 134] on span "Save" at bounding box center [1031, 136] width 22 height 15
